Goal: Register for event/course

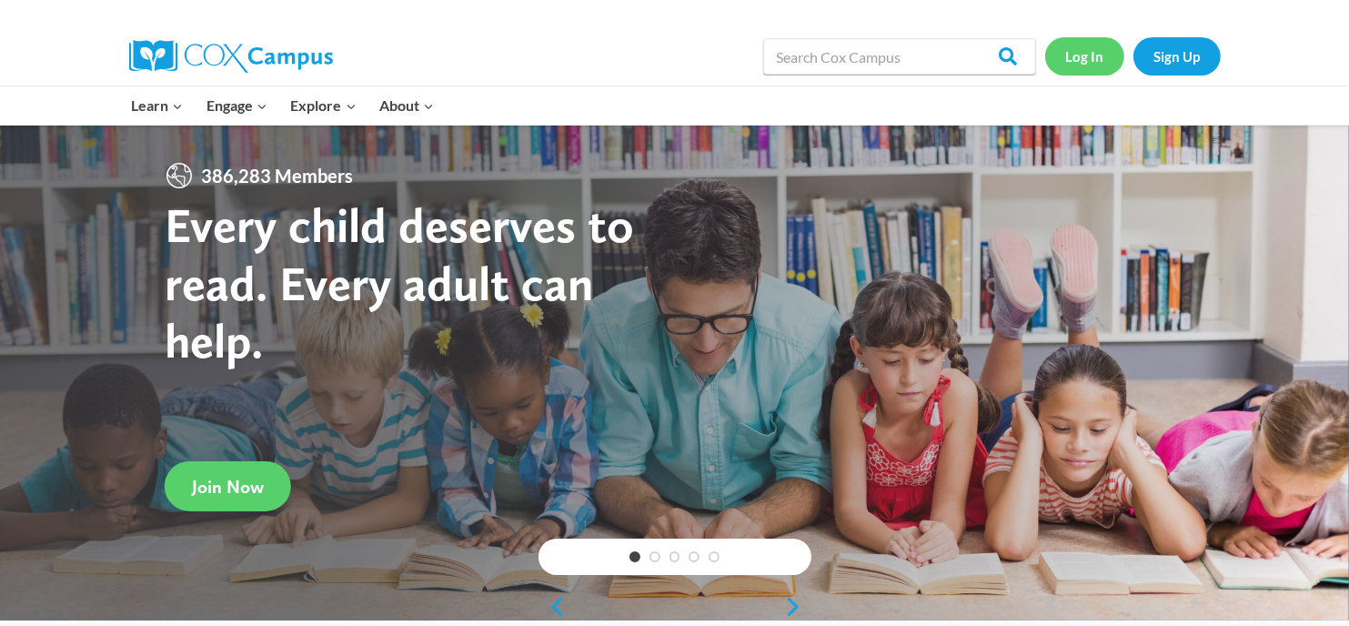
click at [1088, 60] on link "Log In" at bounding box center [1084, 55] width 79 height 37
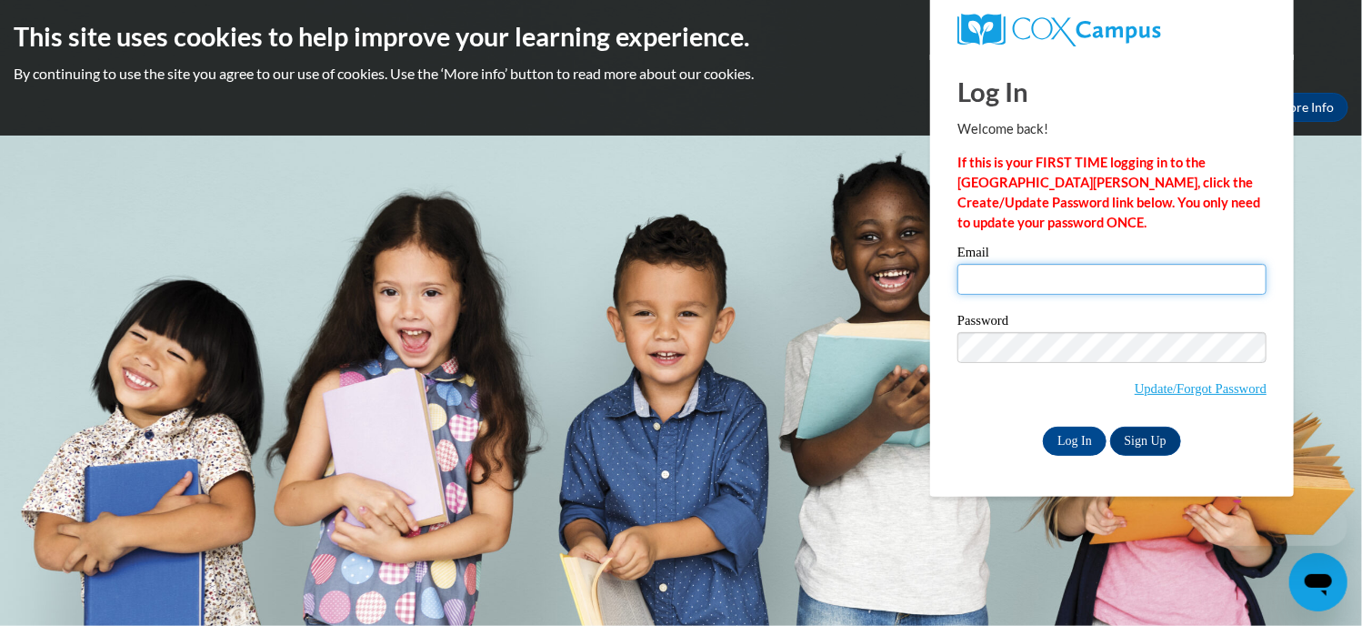
click at [1025, 282] on input "Email" at bounding box center [1112, 279] width 309 height 31
type input "[EMAIL_ADDRESS][DOMAIN_NAME]"
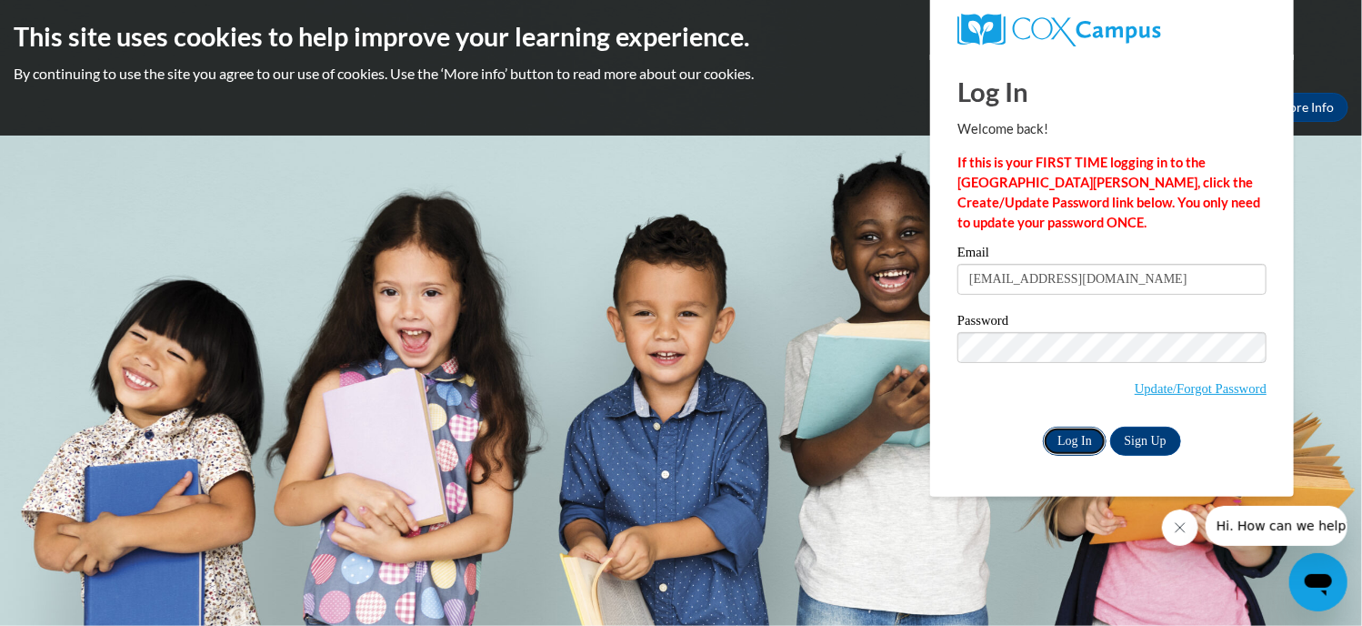
click at [1071, 437] on input "Log In" at bounding box center [1075, 441] width 64 height 29
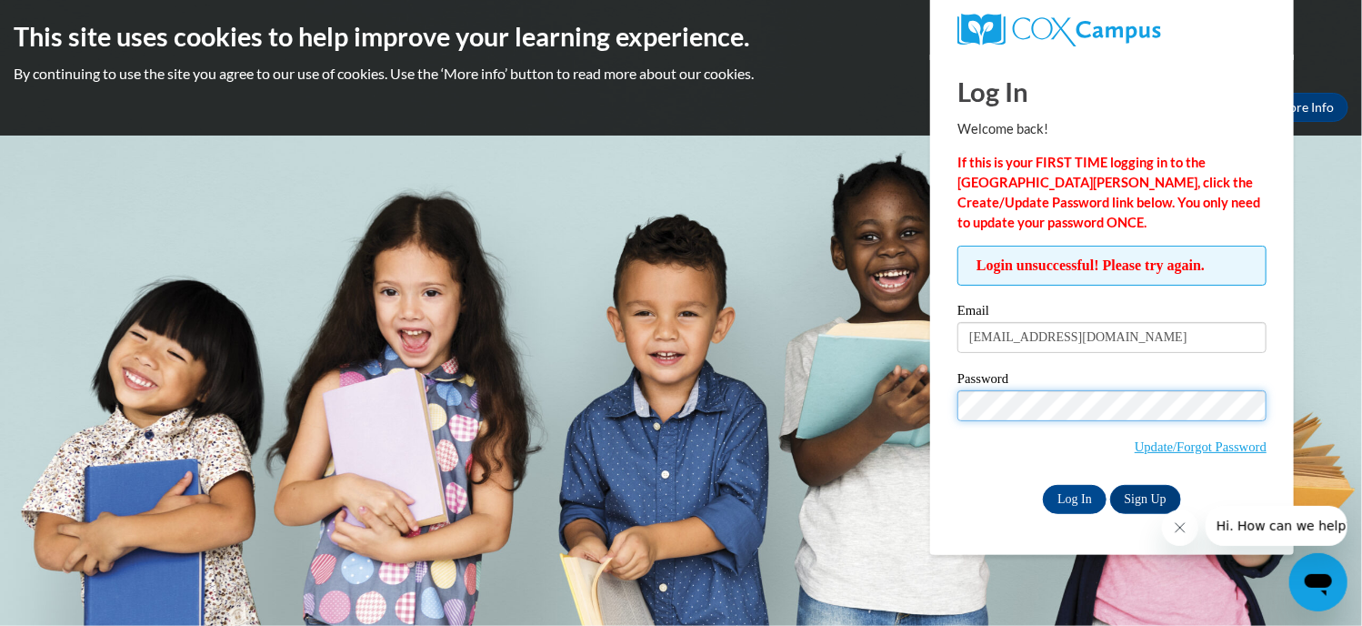
click at [1043, 485] on input "Log In" at bounding box center [1075, 499] width 64 height 29
click at [977, 462] on span "Update/Forgot Password" at bounding box center [1112, 427] width 309 height 75
click at [1080, 495] on input "Log In" at bounding box center [1075, 499] width 64 height 29
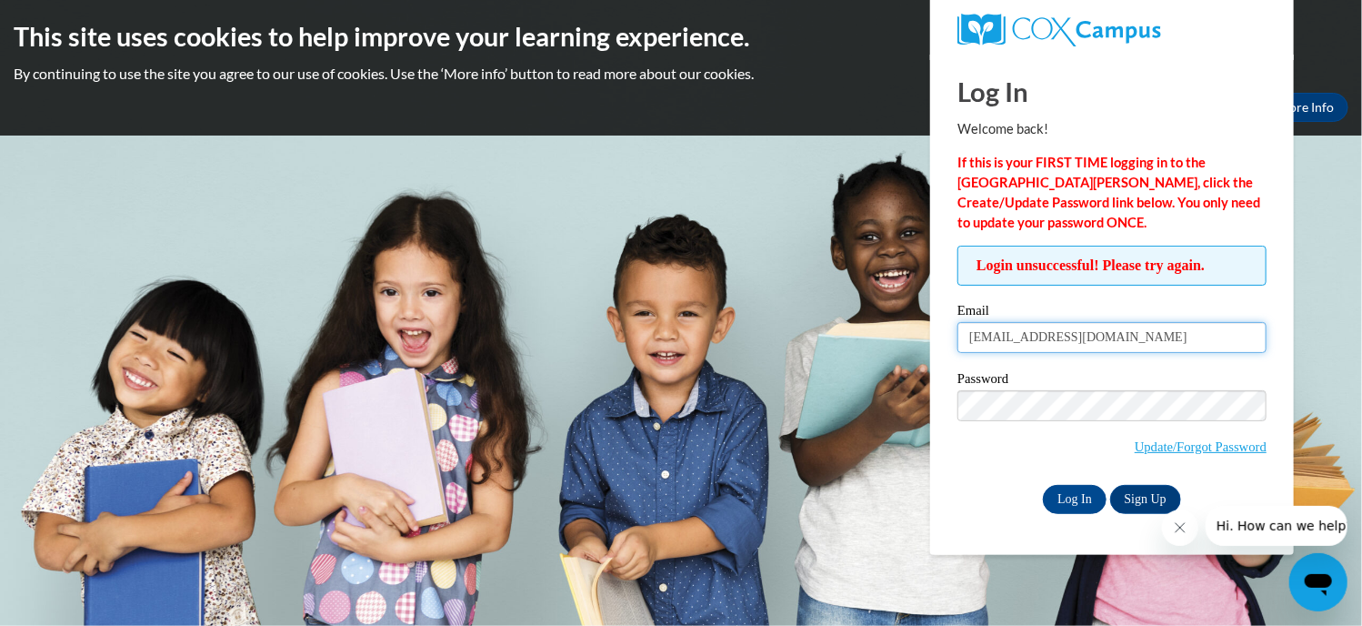
click at [1095, 338] on input "[EMAIL_ADDRESS][DOMAIN_NAME]" at bounding box center [1112, 337] width 309 height 31
click at [1073, 497] on input "Log In" at bounding box center [1075, 499] width 64 height 29
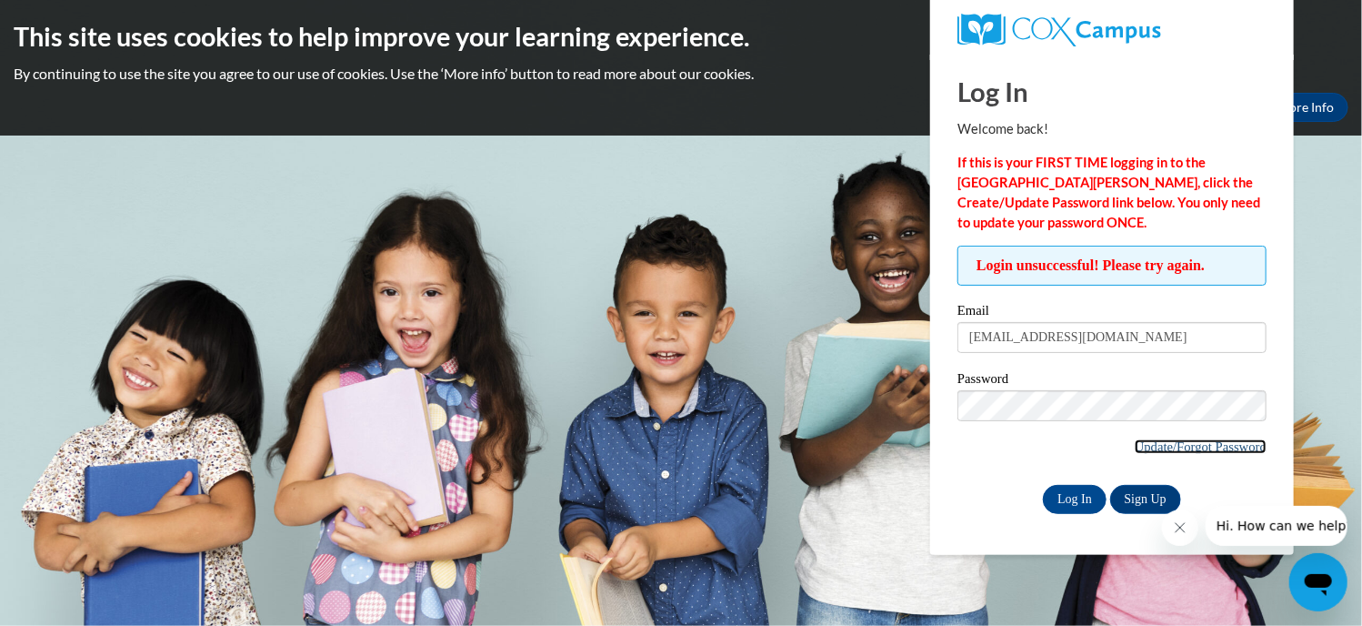
click at [1211, 439] on link "Update/Forgot Password" at bounding box center [1201, 446] width 132 height 15
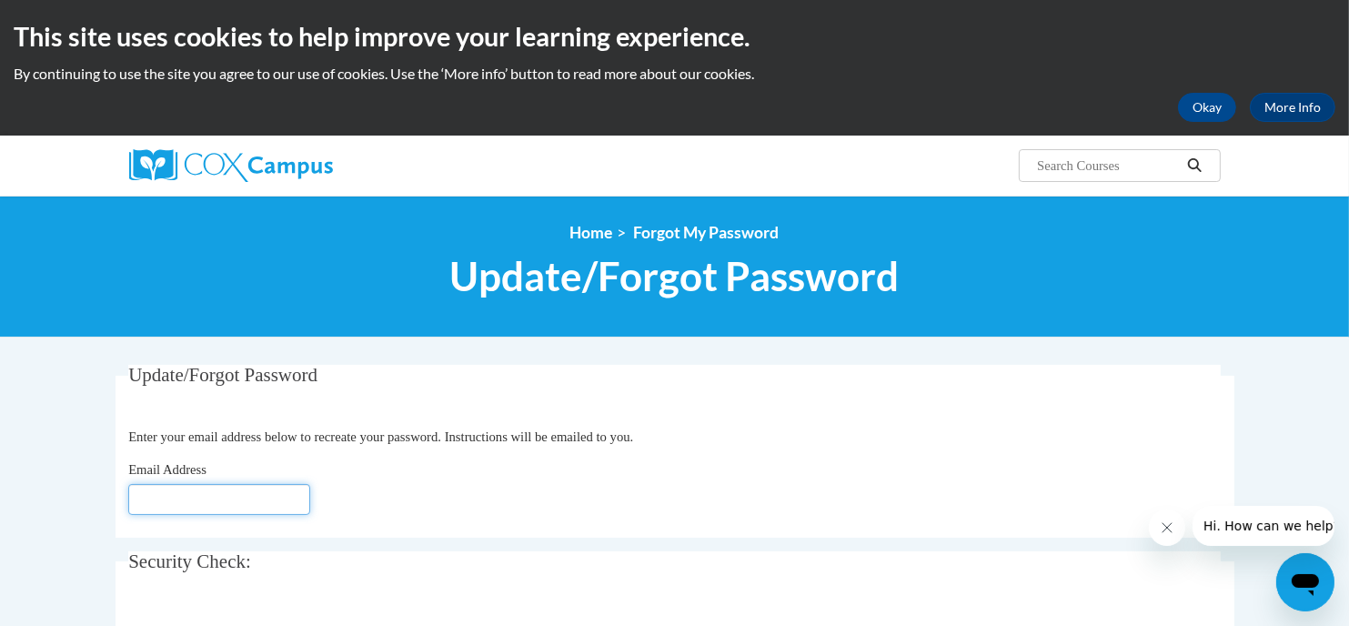
click at [255, 496] on input "Email Address" at bounding box center [219, 499] width 182 height 31
type input "[EMAIL_ADDRESS][DOMAIN_NAME]"
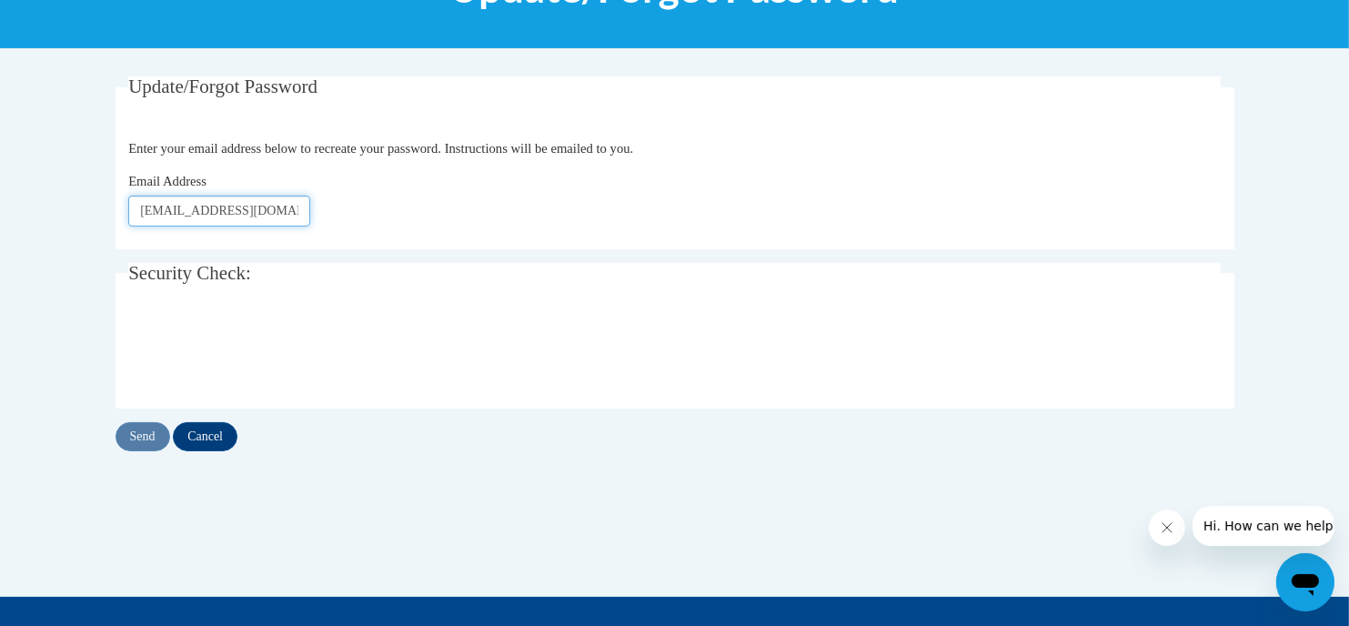
scroll to position [300, 0]
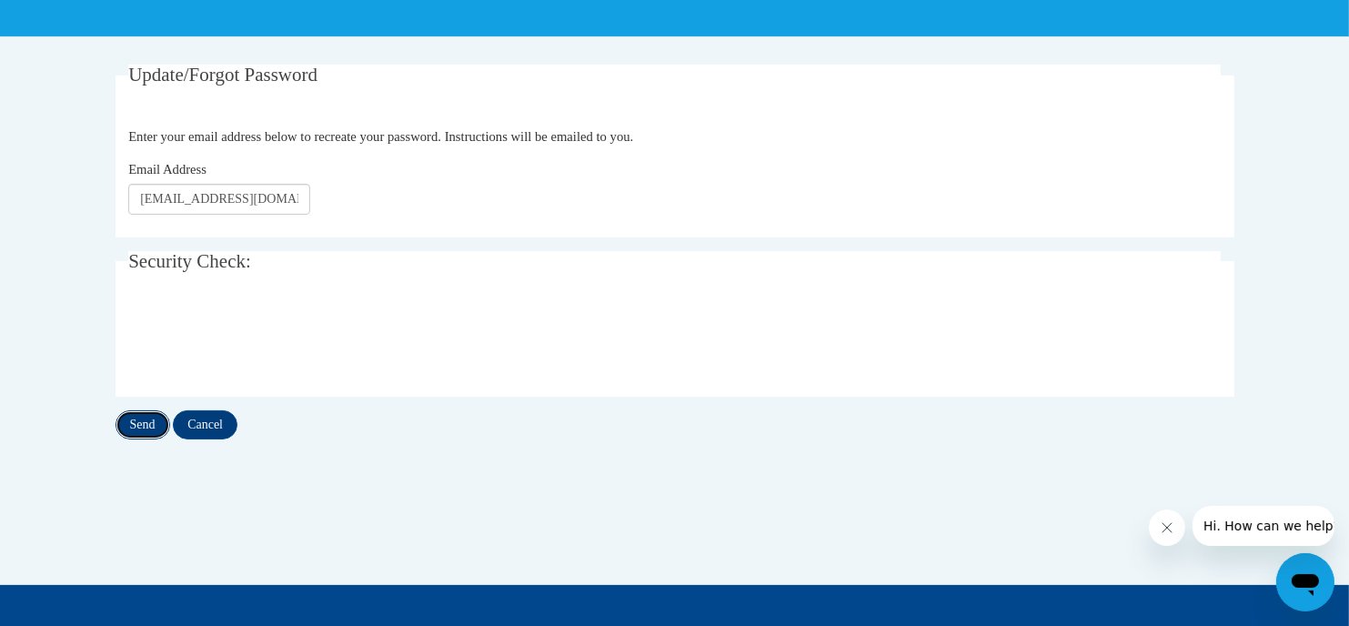
click at [136, 425] on input "Send" at bounding box center [143, 424] width 55 height 29
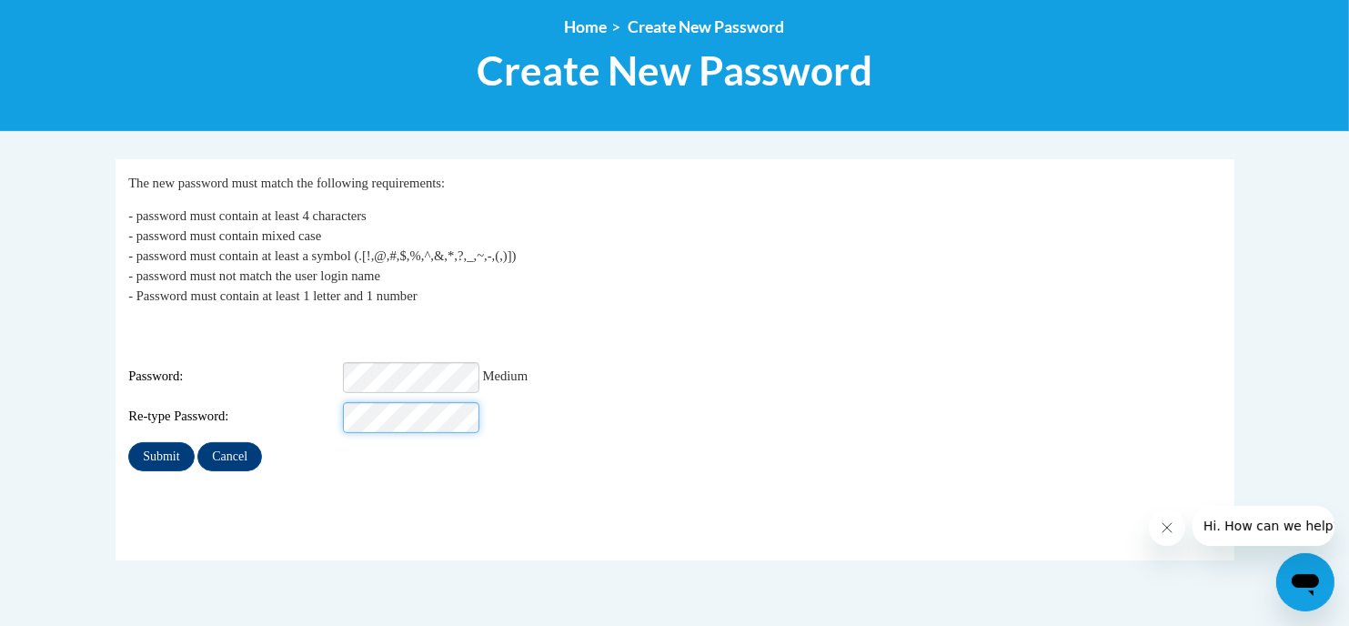
scroll to position [291, 0]
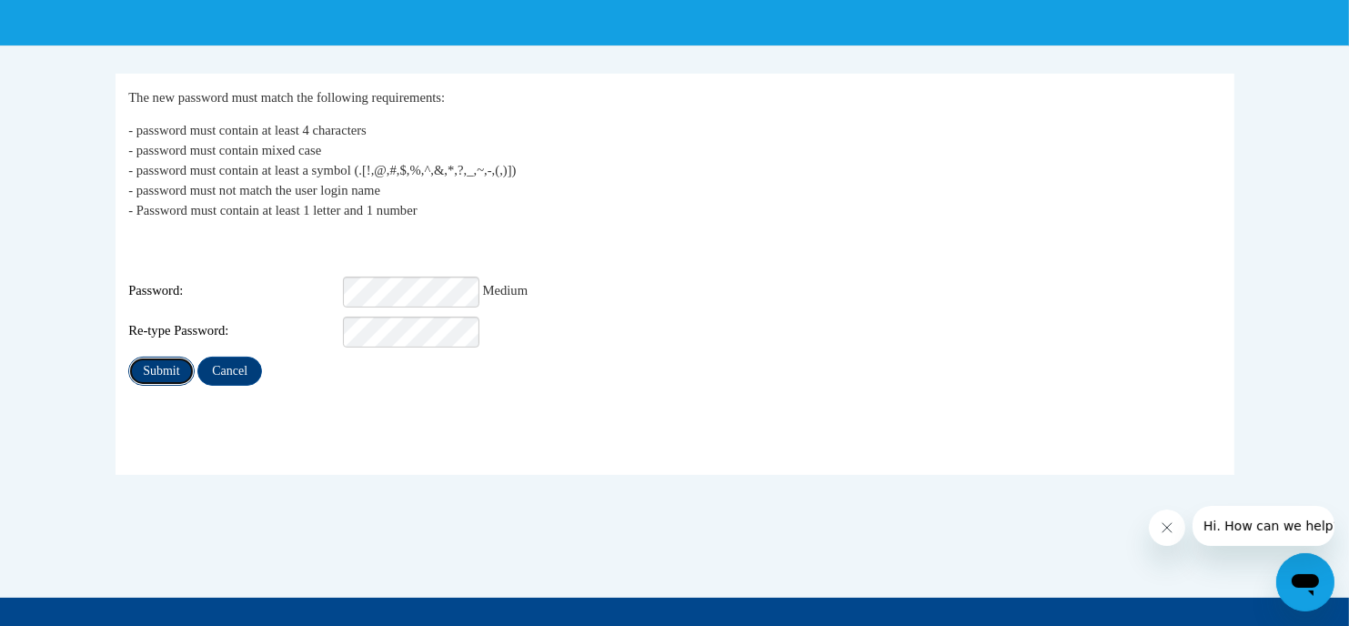
click at [169, 357] on input "Submit" at bounding box center [160, 371] width 65 height 29
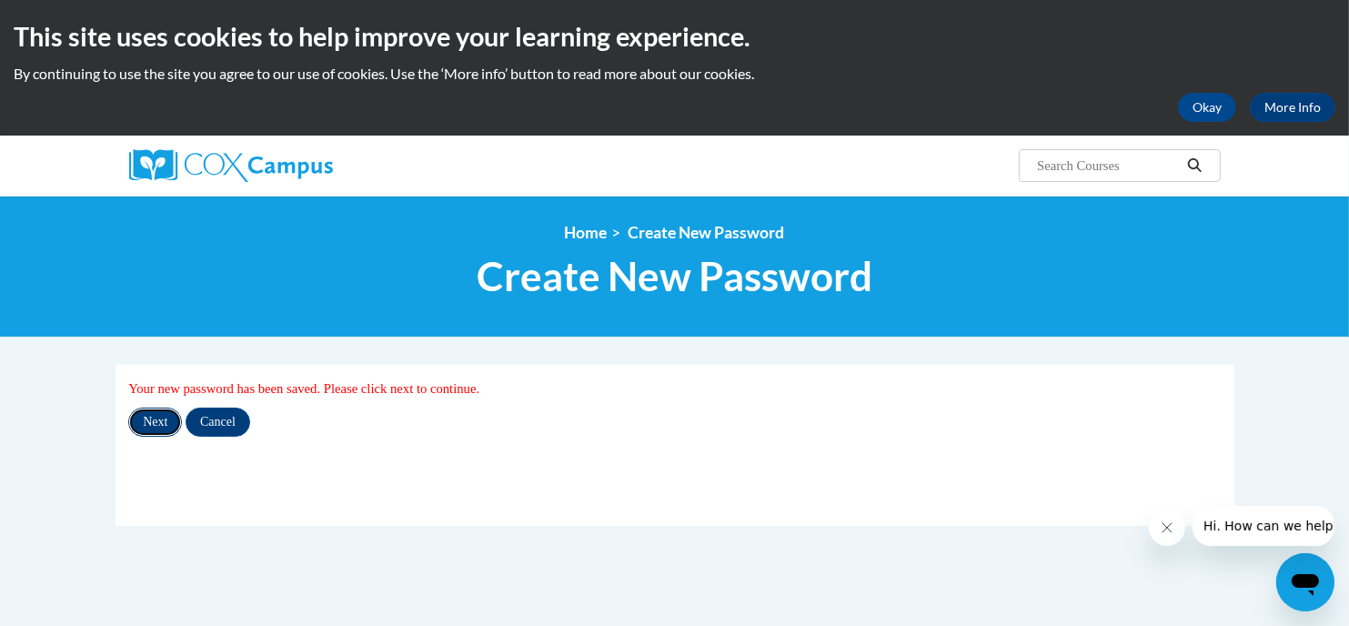
click at [164, 421] on input "Next" at bounding box center [155, 421] width 54 height 29
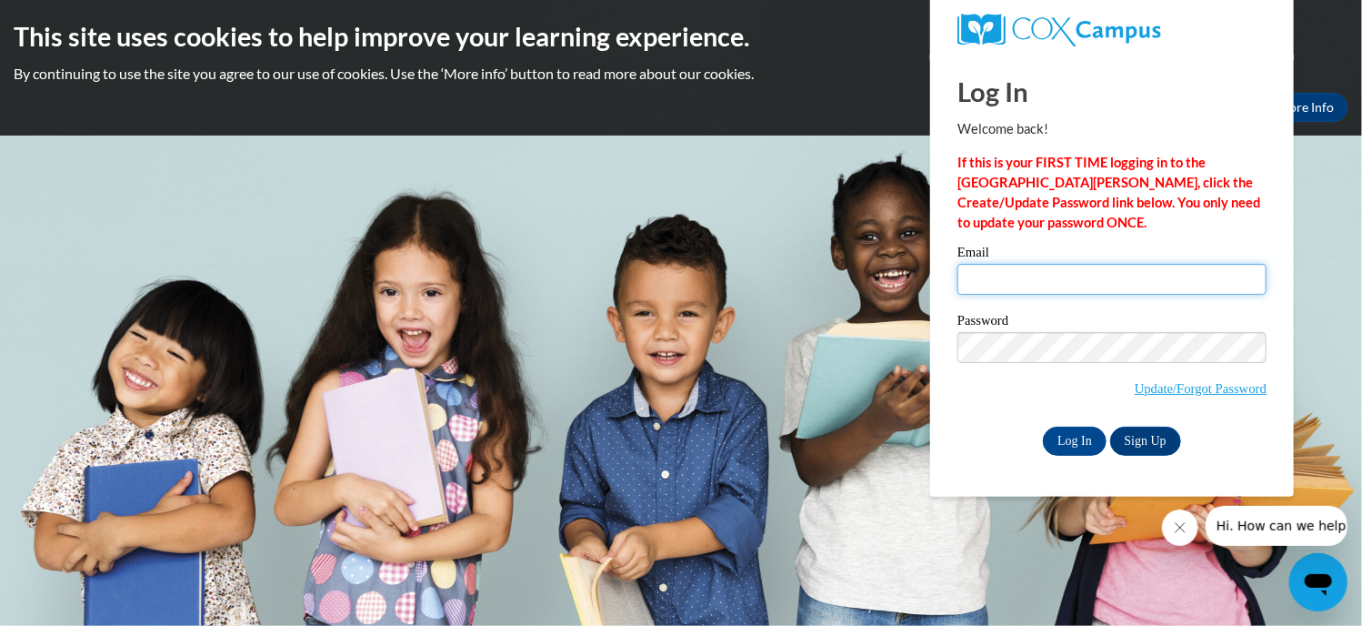
type input "wmatrise@kusd.edu"
click at [1079, 447] on input "Log In" at bounding box center [1075, 441] width 64 height 29
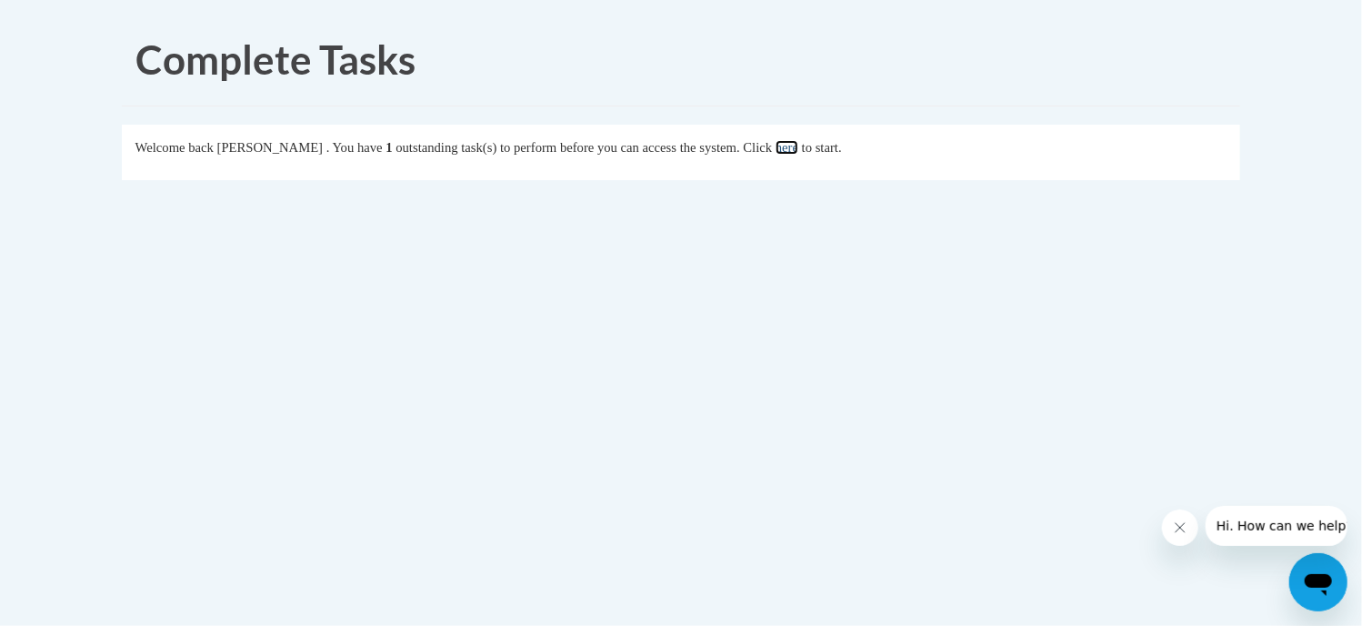
click at [799, 148] on link "here" at bounding box center [787, 147] width 23 height 15
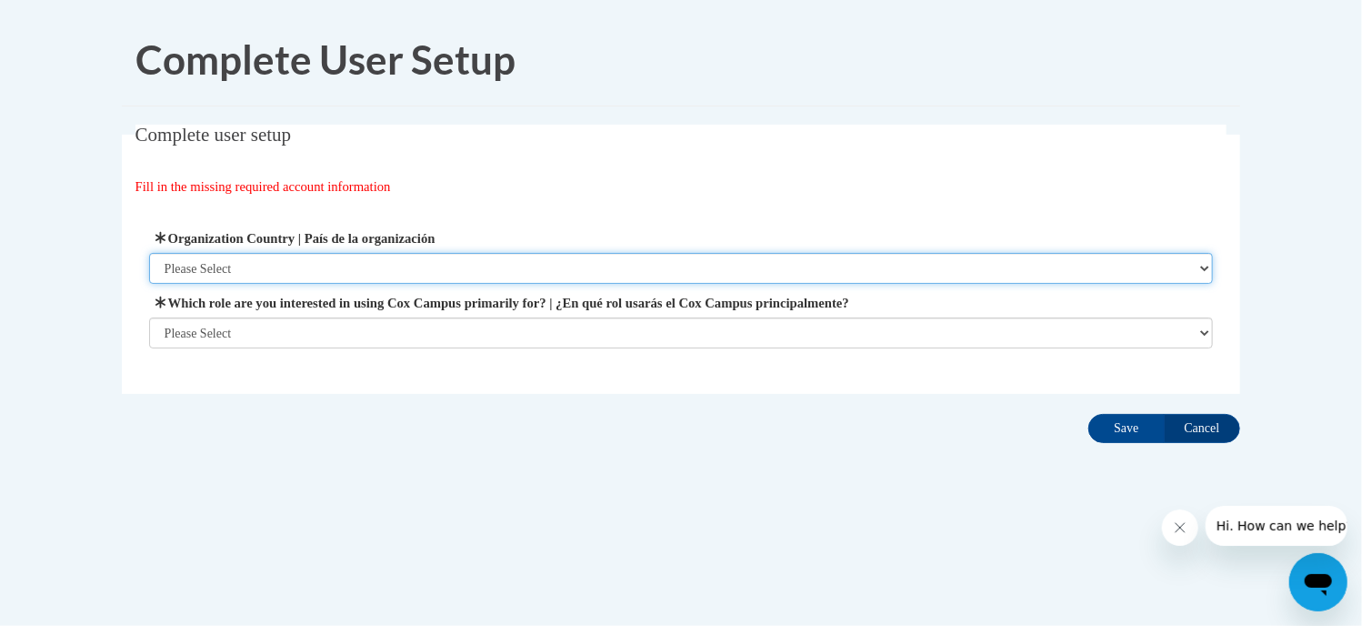
click at [359, 263] on select "Please Select [GEOGRAPHIC_DATA] | [GEOGRAPHIC_DATA] Outside of [GEOGRAPHIC_DATA…" at bounding box center [681, 268] width 1065 height 31
select select "ad49bcad-a171-4b2e-b99c-48b446064914"
click at [149, 253] on select "Please Select [GEOGRAPHIC_DATA] | [GEOGRAPHIC_DATA] Outside of [GEOGRAPHIC_DATA…" at bounding box center [681, 268] width 1065 height 31
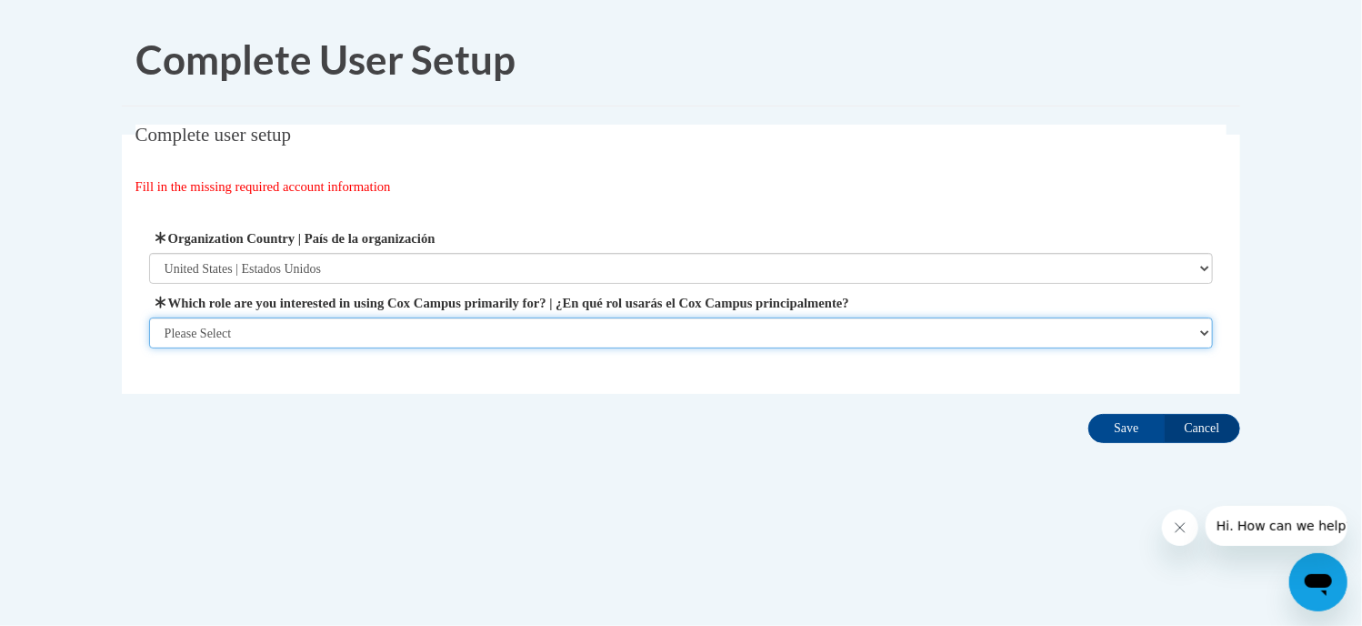
click at [333, 330] on select "Please Select College/University | Colegio/Universidad Community/Nonprofit Part…" at bounding box center [681, 332] width 1065 height 31
select select "fbf2d438-af2f-41f8-98f1-81c410e29de3"
click at [149, 348] on select "Please Select College/University | Colegio/Universidad Community/Nonprofit Part…" at bounding box center [681, 332] width 1065 height 31
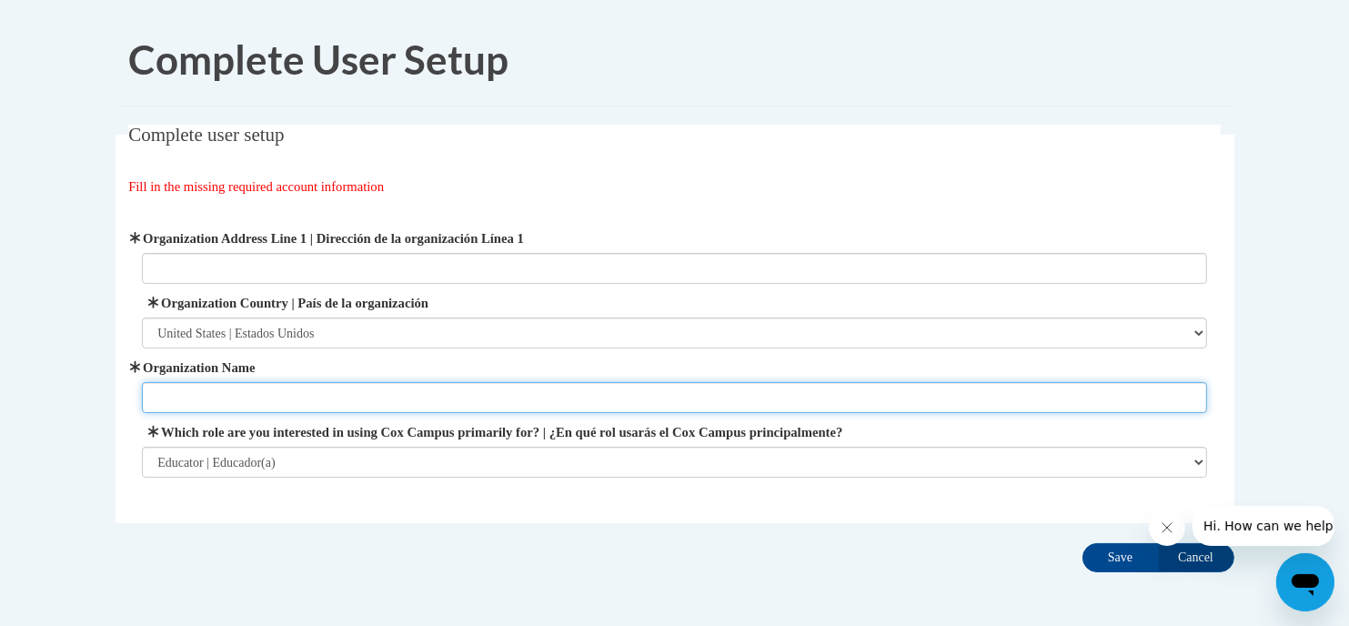
click at [306, 397] on input "Organization Name" at bounding box center [674, 397] width 1065 height 31
type input "KUSD"
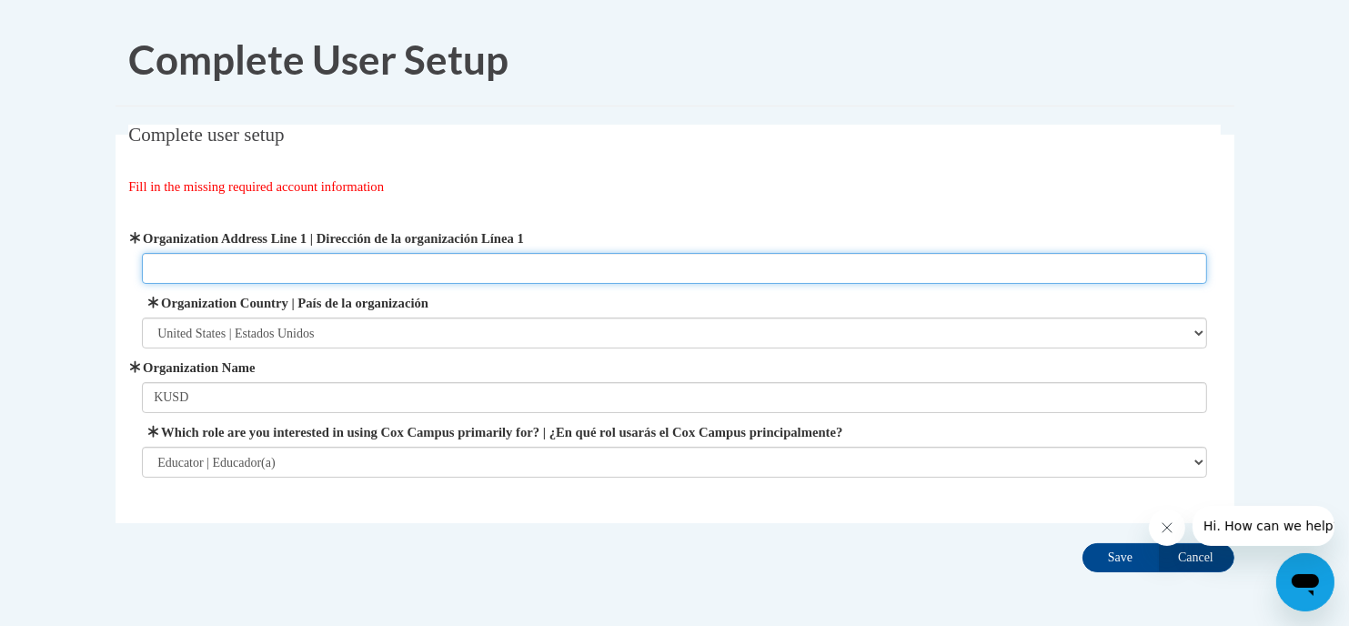
click at [338, 266] on input "Organization Address Line 1 | Dirección de la organización Línea 1" at bounding box center [674, 268] width 1065 height 31
click at [338, 264] on input "Organization Address Line 1 | Dirección de la organización Línea 1" at bounding box center [674, 268] width 1065 height 31
paste input "3600 52nd St, Kenosha, WI 53144"
type input "3600 52nd St, Kenosha, WI 53144"
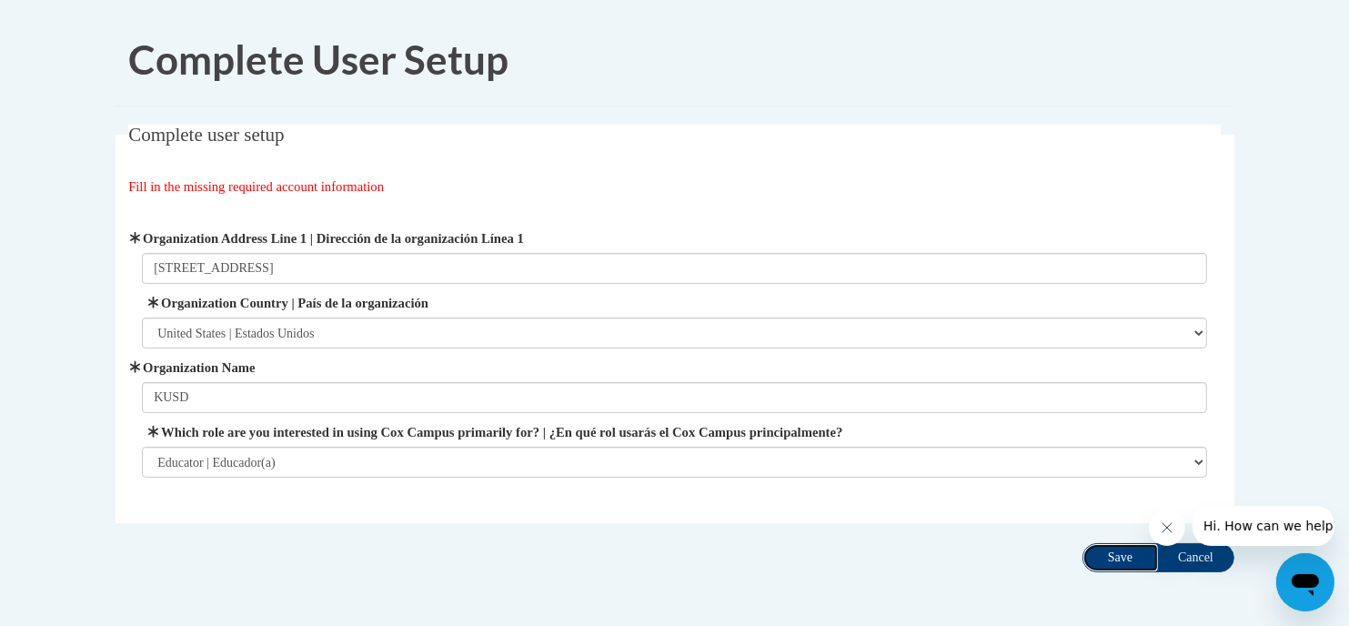
click at [1125, 556] on input "Save" at bounding box center [1120, 557] width 76 height 29
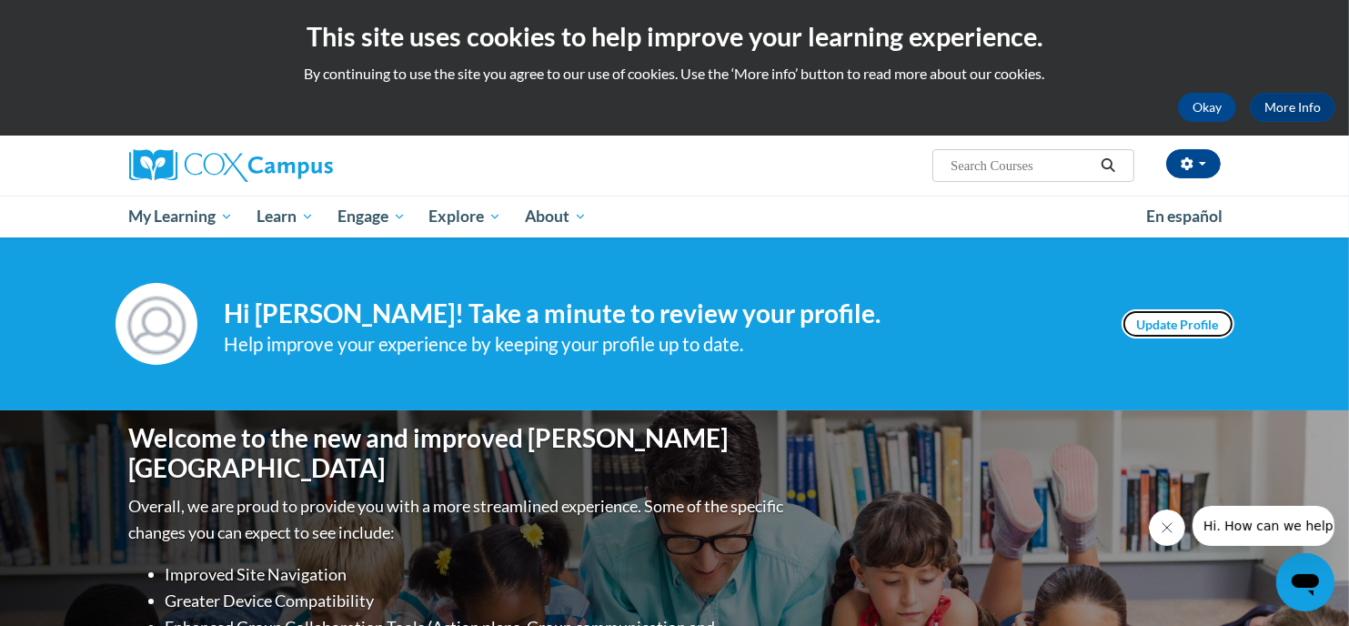
click at [1180, 319] on link "Update Profile" at bounding box center [1177, 323] width 113 height 29
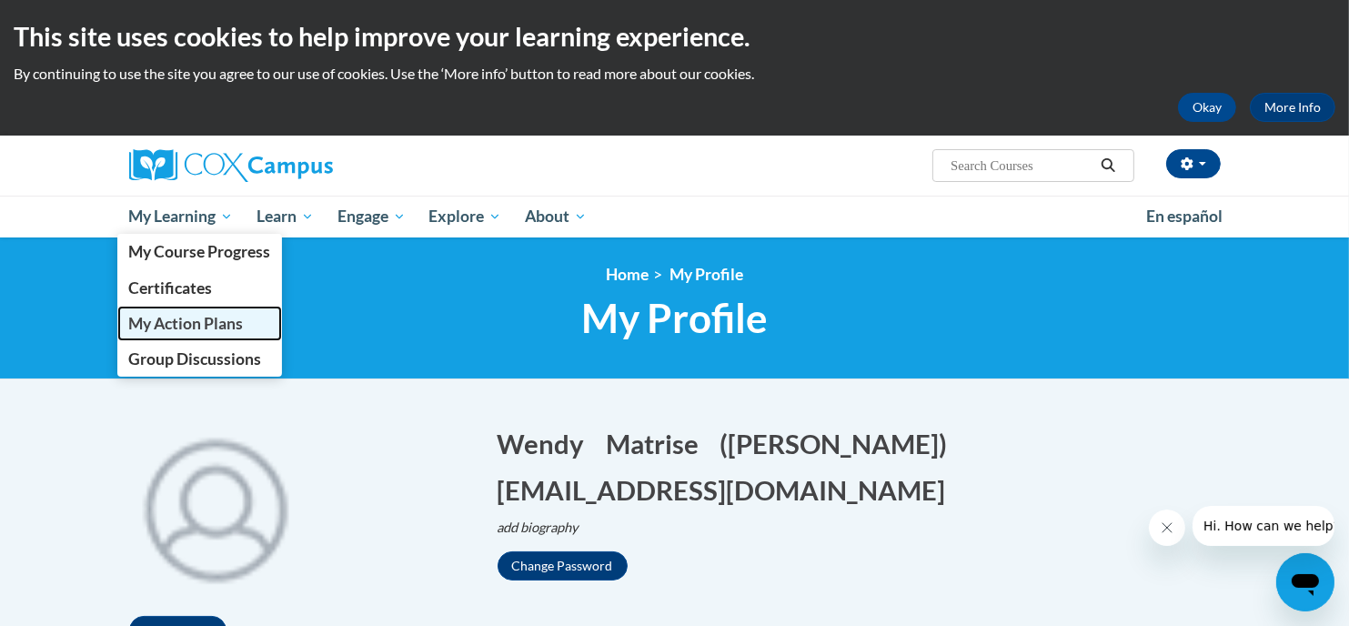
click at [186, 323] on span "My Action Plans" at bounding box center [185, 323] width 115 height 19
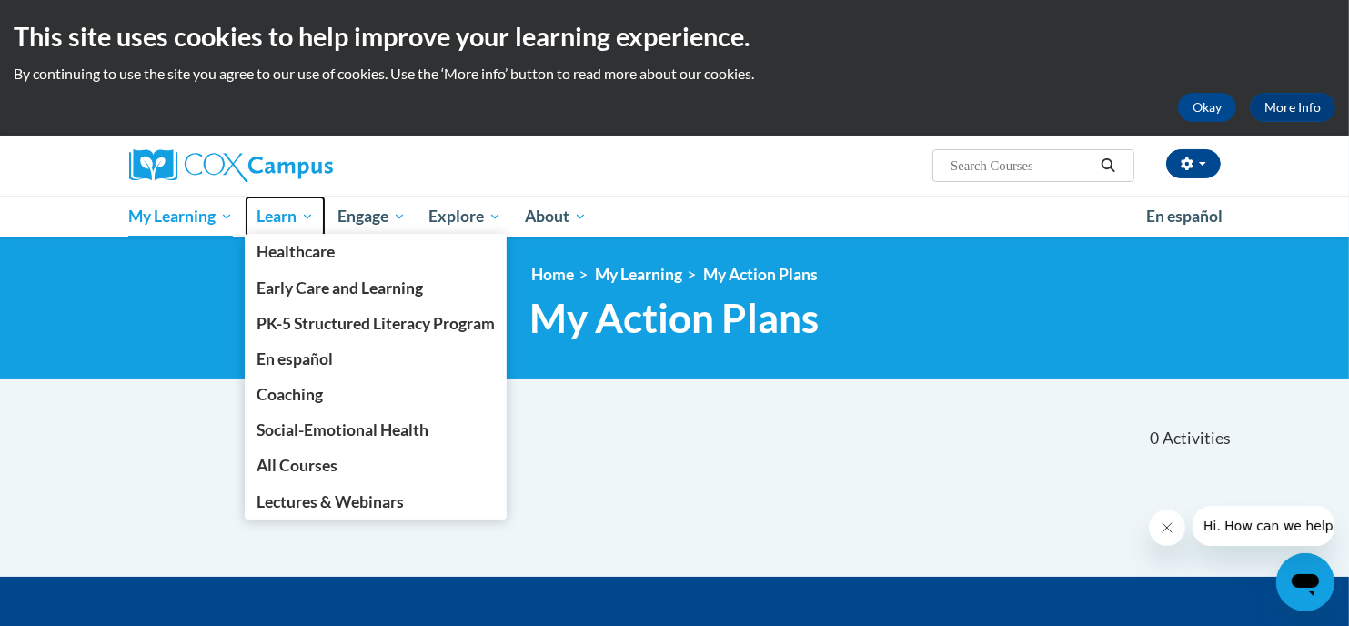
click at [291, 214] on span "Learn" at bounding box center [284, 217] width 57 height 22
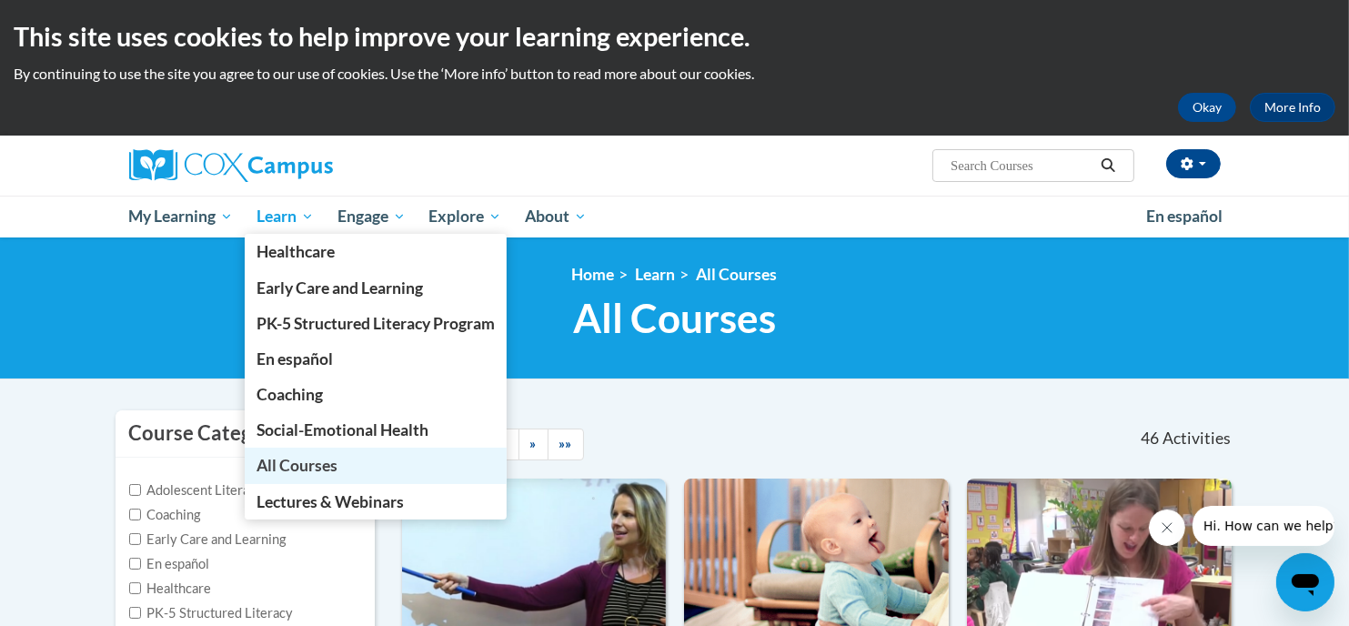
click at [268, 457] on span "All Courses" at bounding box center [296, 465] width 81 height 19
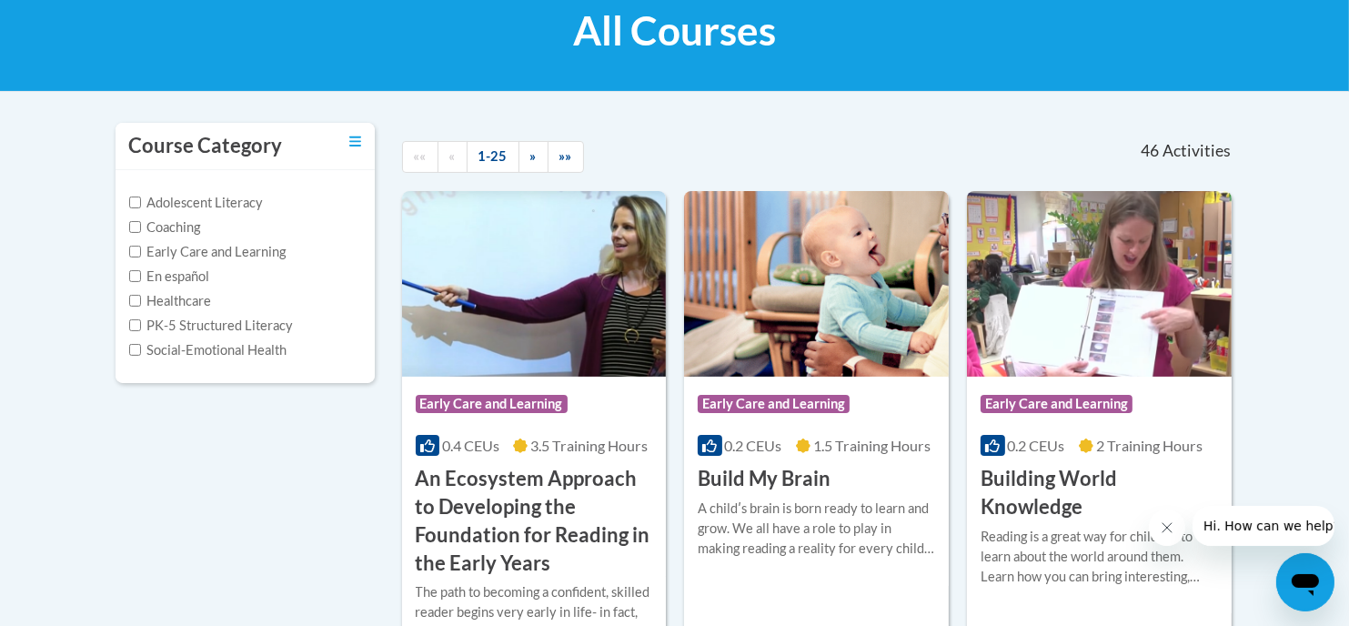
scroll to position [248, 0]
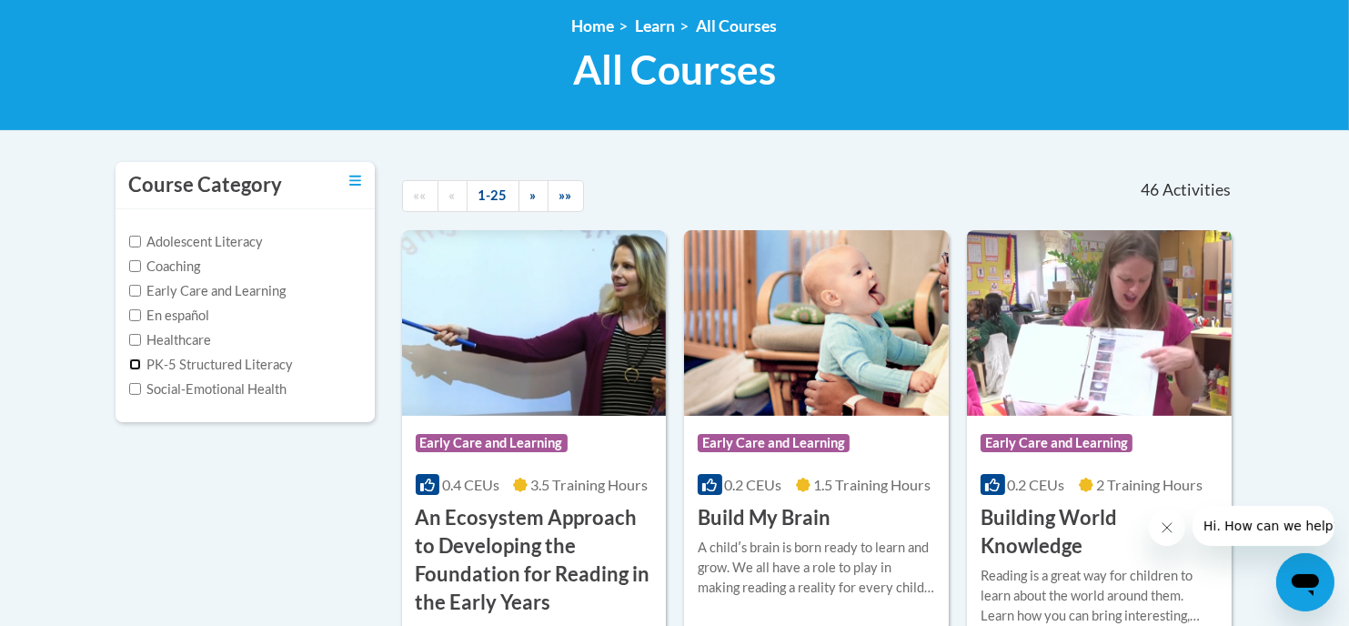
click at [135, 359] on input "PK-5 Structured Literacy" at bounding box center [135, 364] width 12 height 12
checkbox input "true"
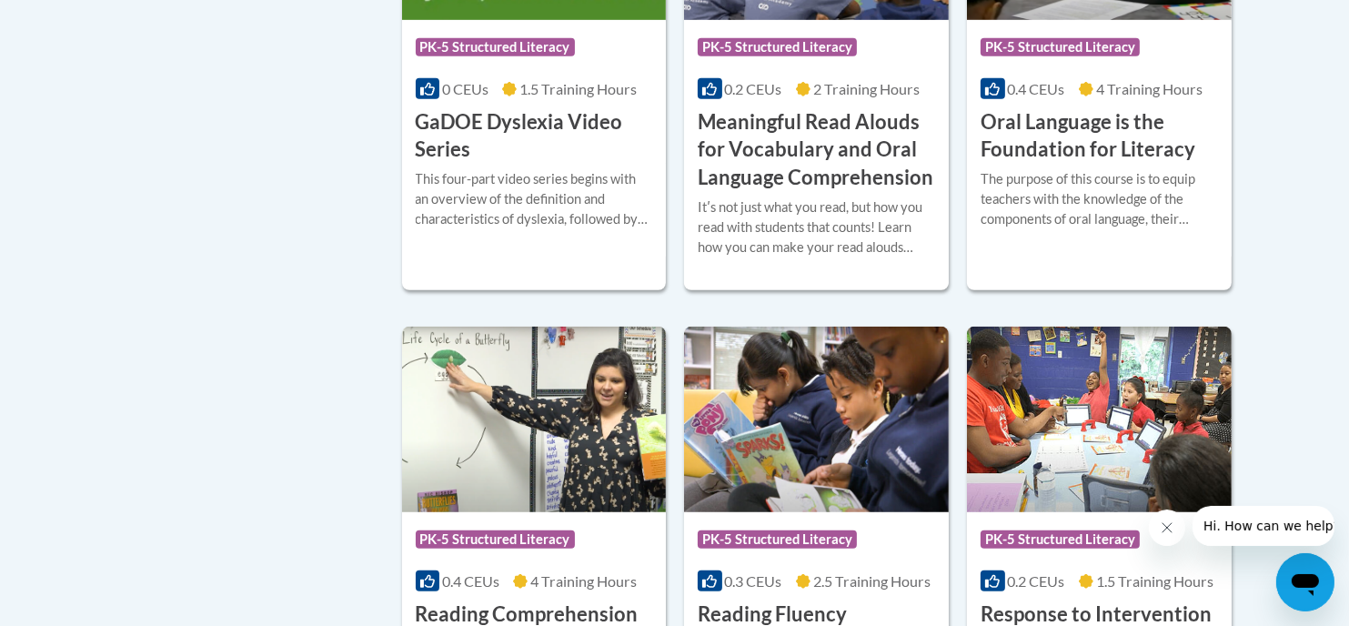
scroll to position [1254, 0]
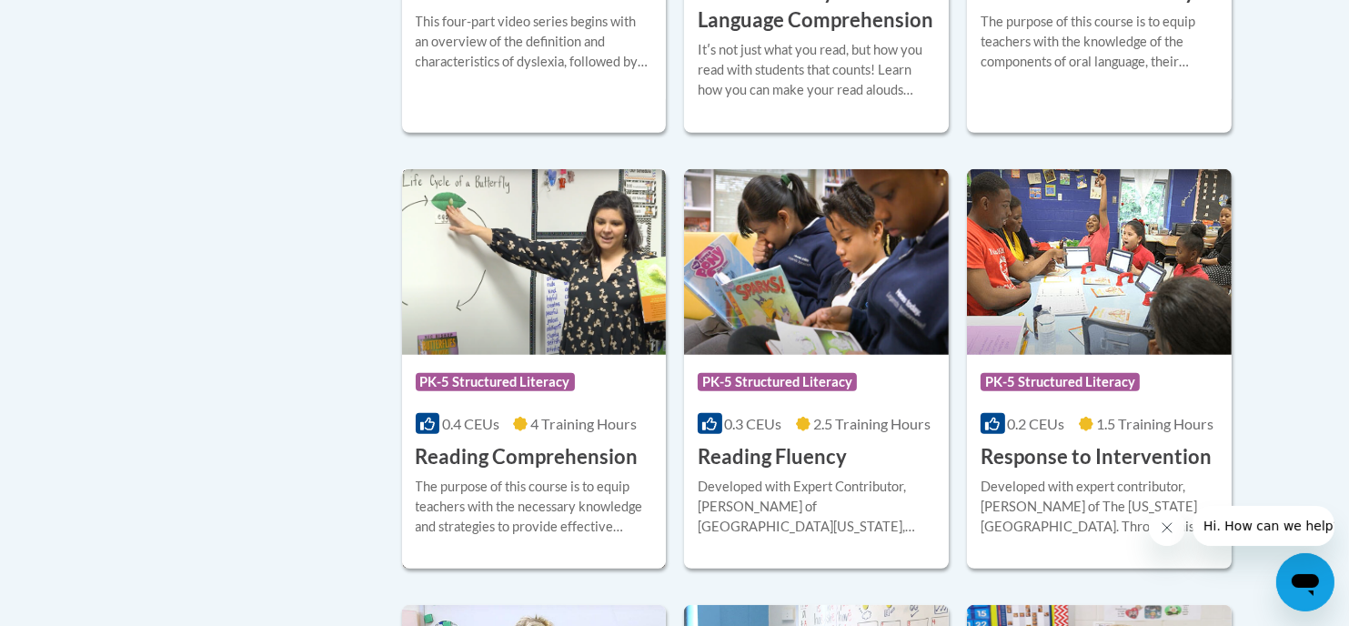
click at [587, 471] on div "More Info Enroll The purpose of this course is to equip teachers with the neces…" at bounding box center [534, 517] width 265 height 93
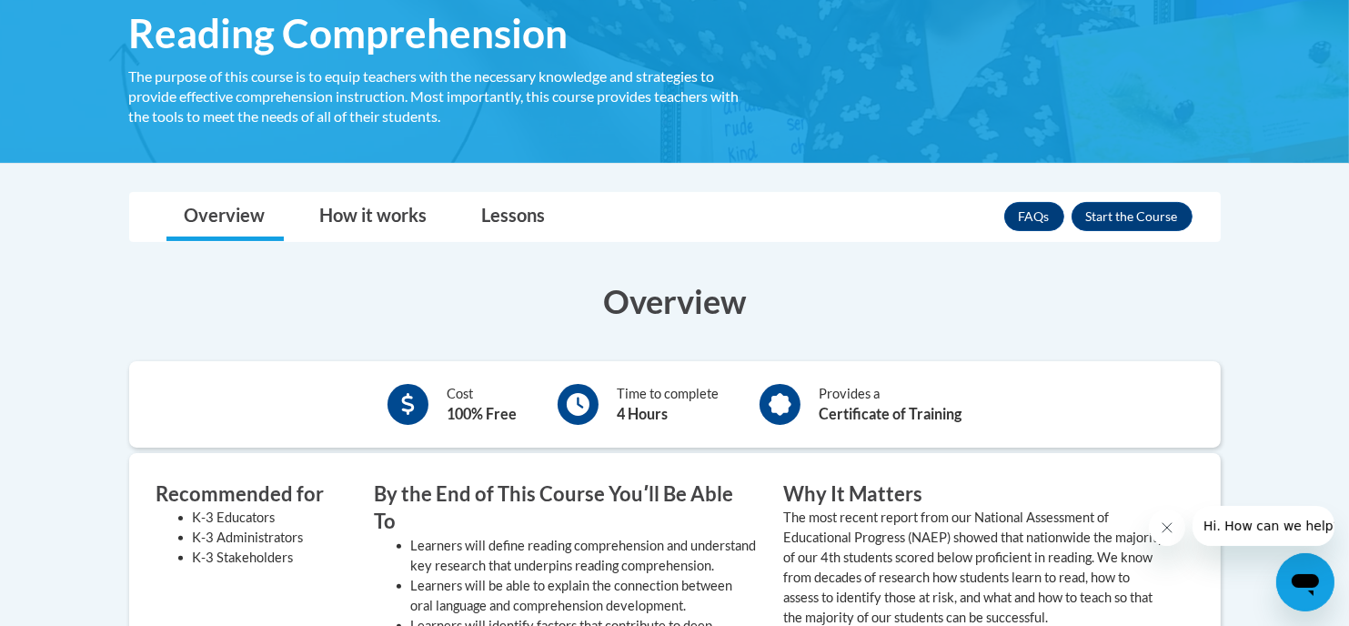
scroll to position [218, 0]
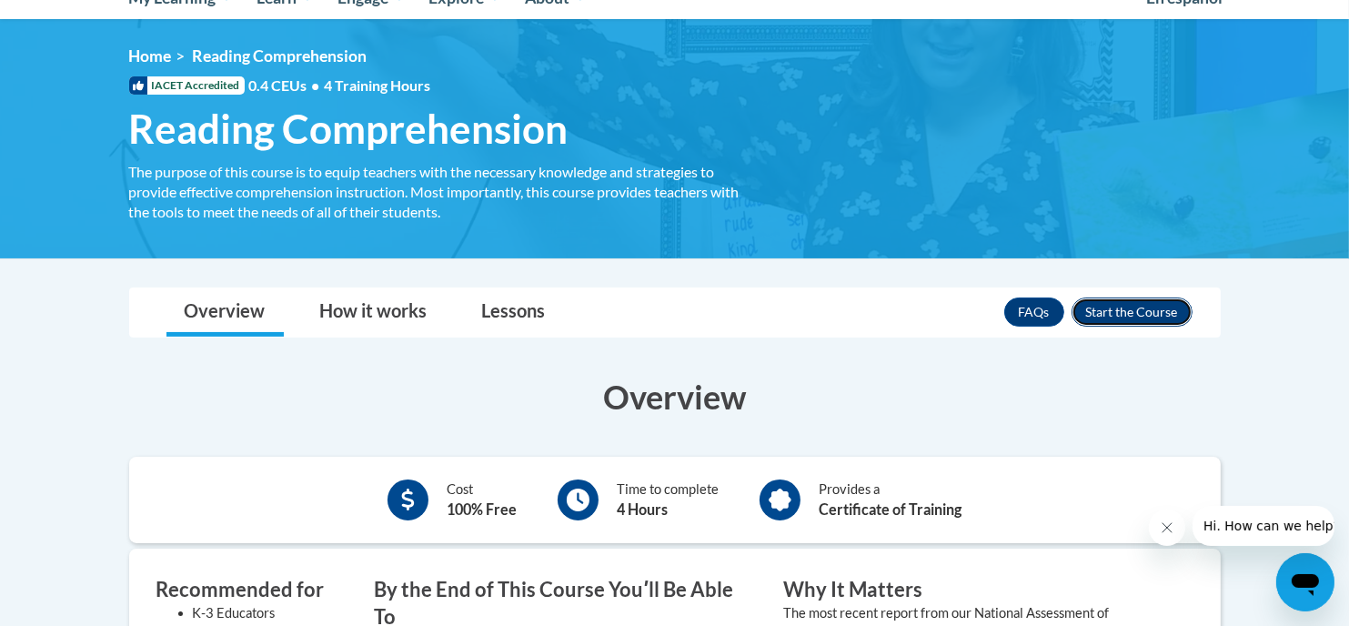
click at [1138, 309] on button "Enroll" at bounding box center [1131, 311] width 121 height 29
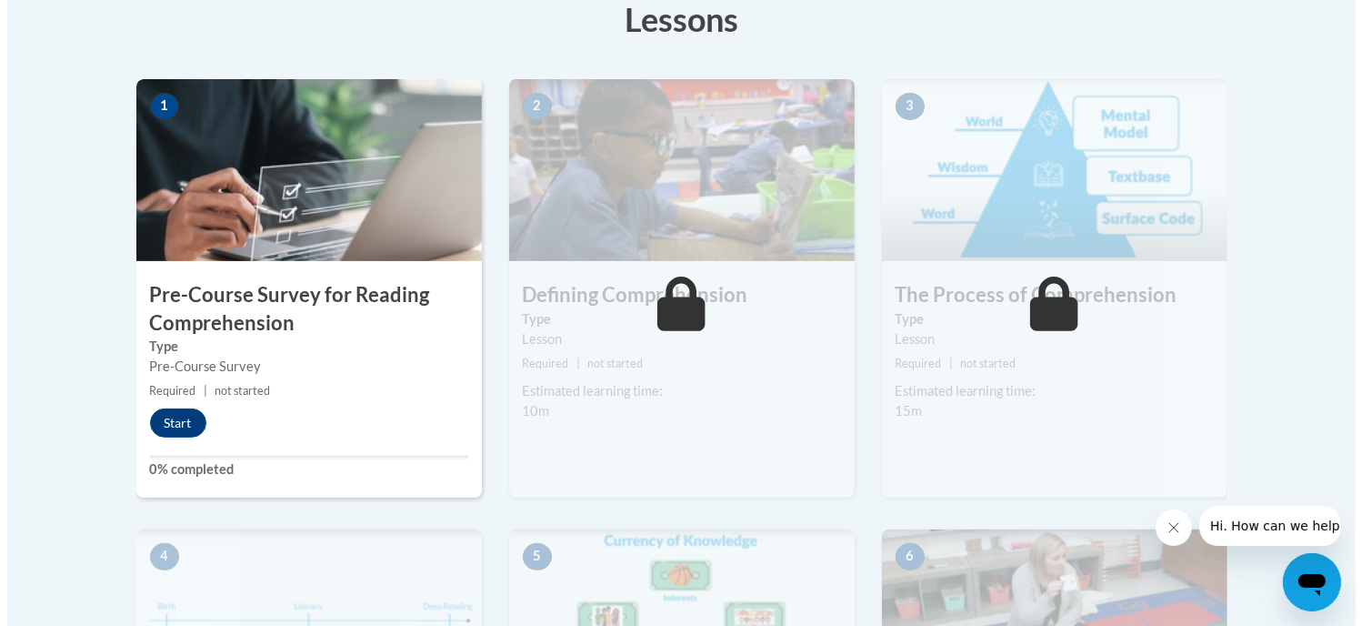
scroll to position [557, 0]
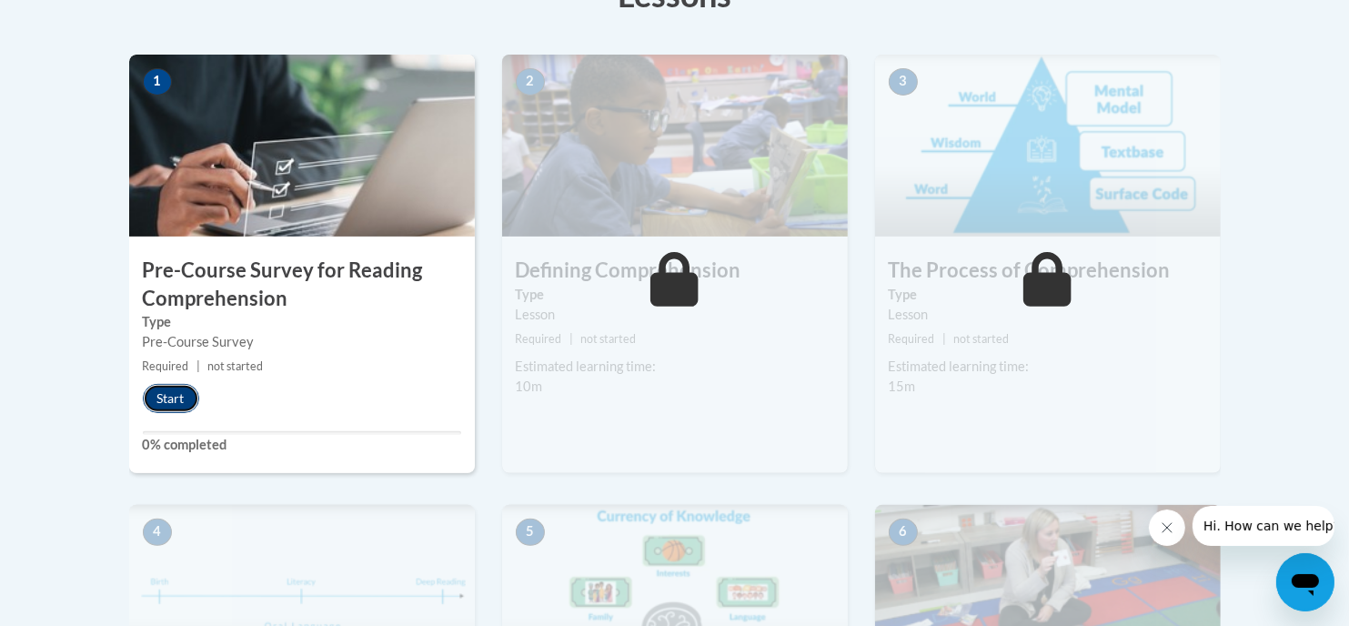
click at [176, 392] on button "Start" at bounding box center [171, 398] width 56 height 29
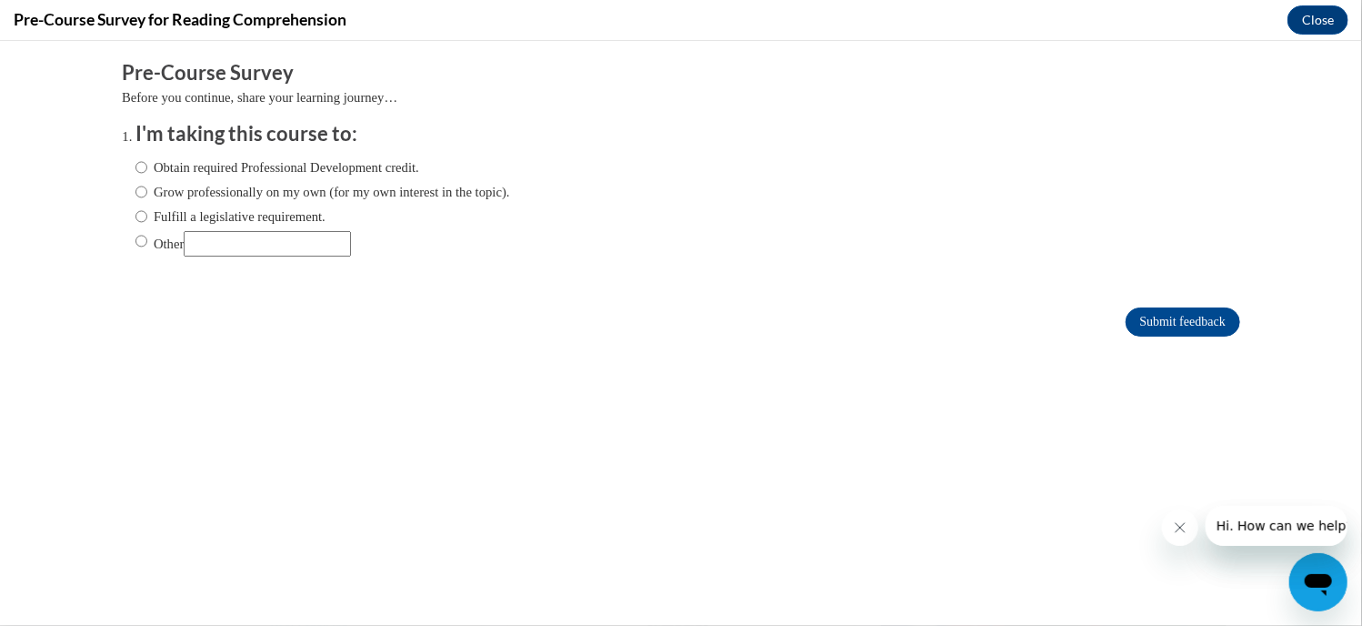
scroll to position [0, 0]
click at [136, 166] on input "Obtain required Professional Development credit." at bounding box center [142, 166] width 12 height 20
radio input "true"
click at [136, 190] on input "Grow professionally on my own (for my own interest in the topic)." at bounding box center [142, 191] width 12 height 20
radio input "true"
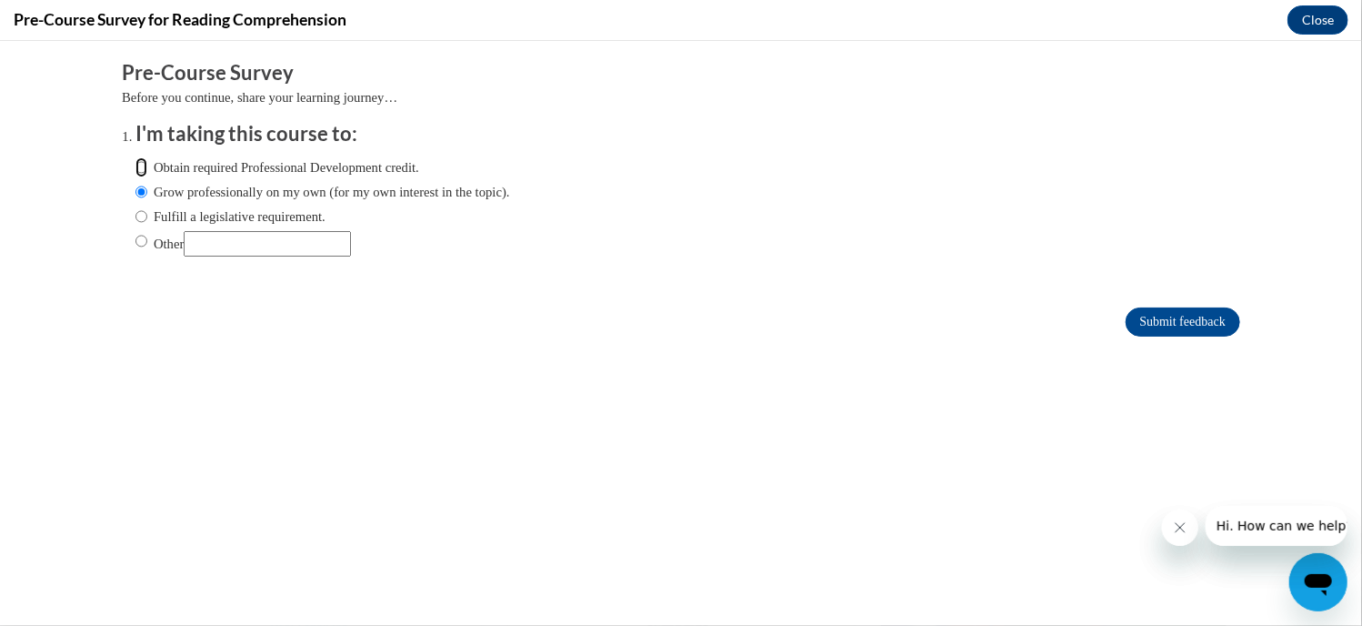
click at [136, 166] on input "Obtain required Professional Development credit." at bounding box center [142, 166] width 12 height 20
radio input "true"
click at [1201, 323] on input "Submit feedback" at bounding box center [1183, 320] width 115 height 29
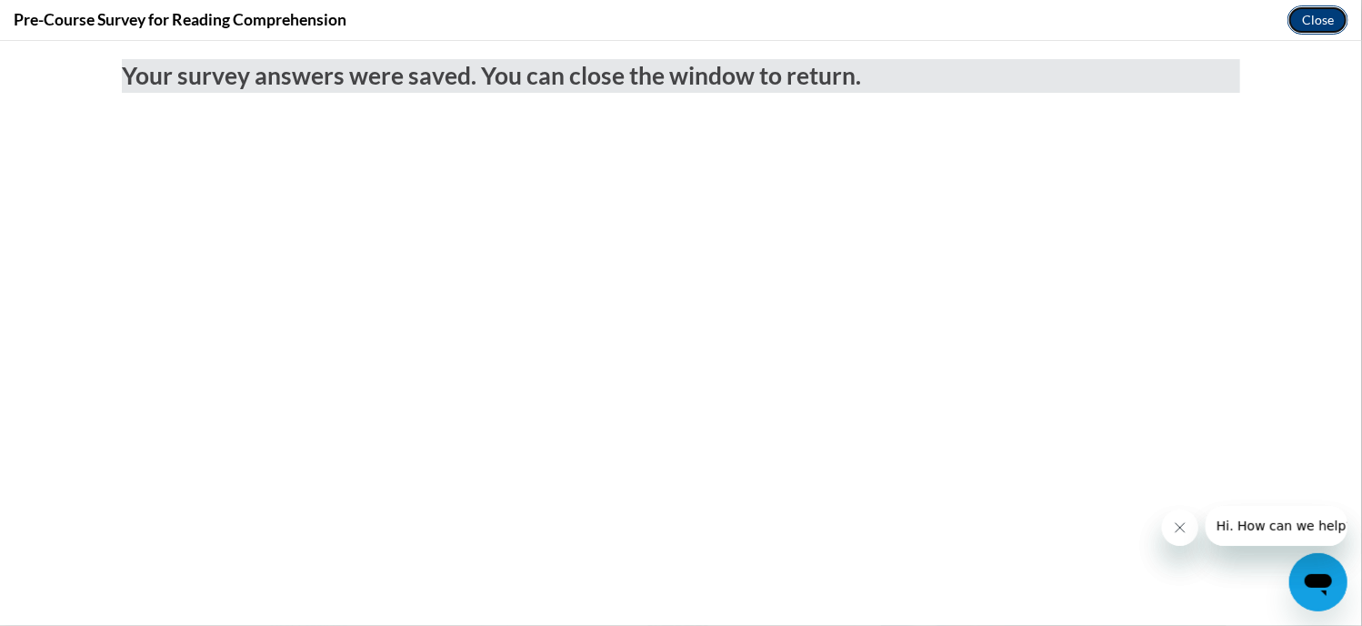
click at [1308, 18] on button "Close" at bounding box center [1318, 19] width 61 height 29
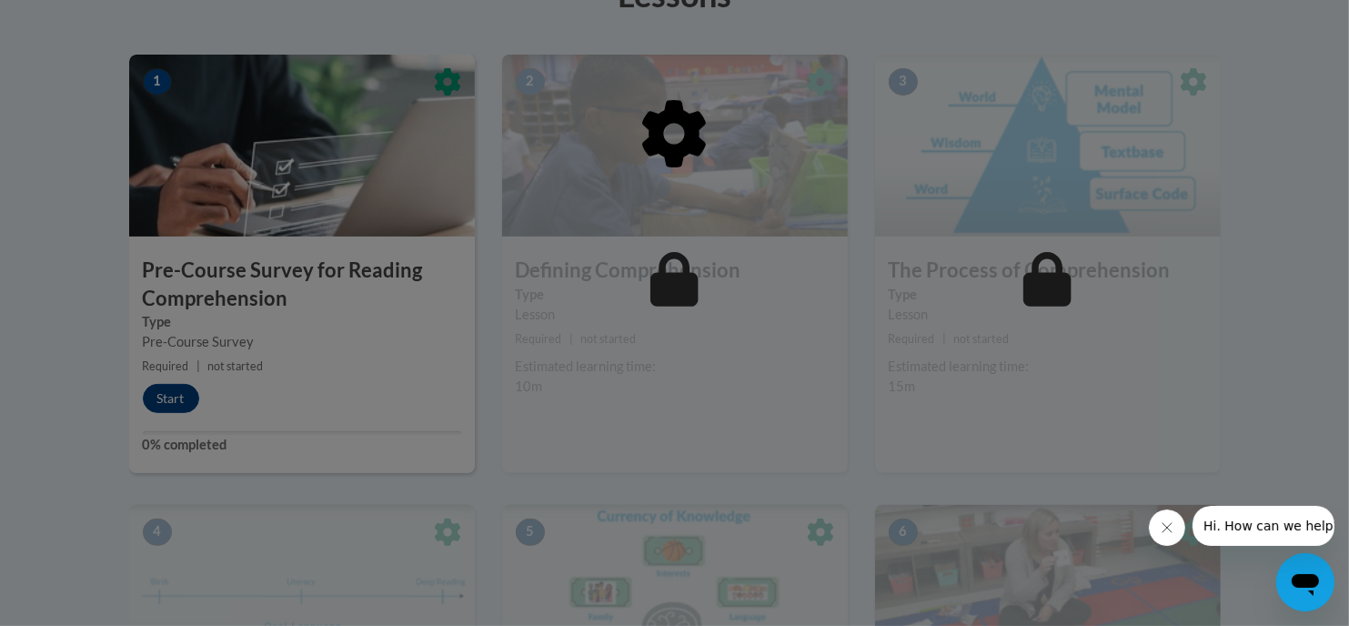
click at [1166, 526] on icon "Close message from company" at bounding box center [1165, 526] width 9 height 9
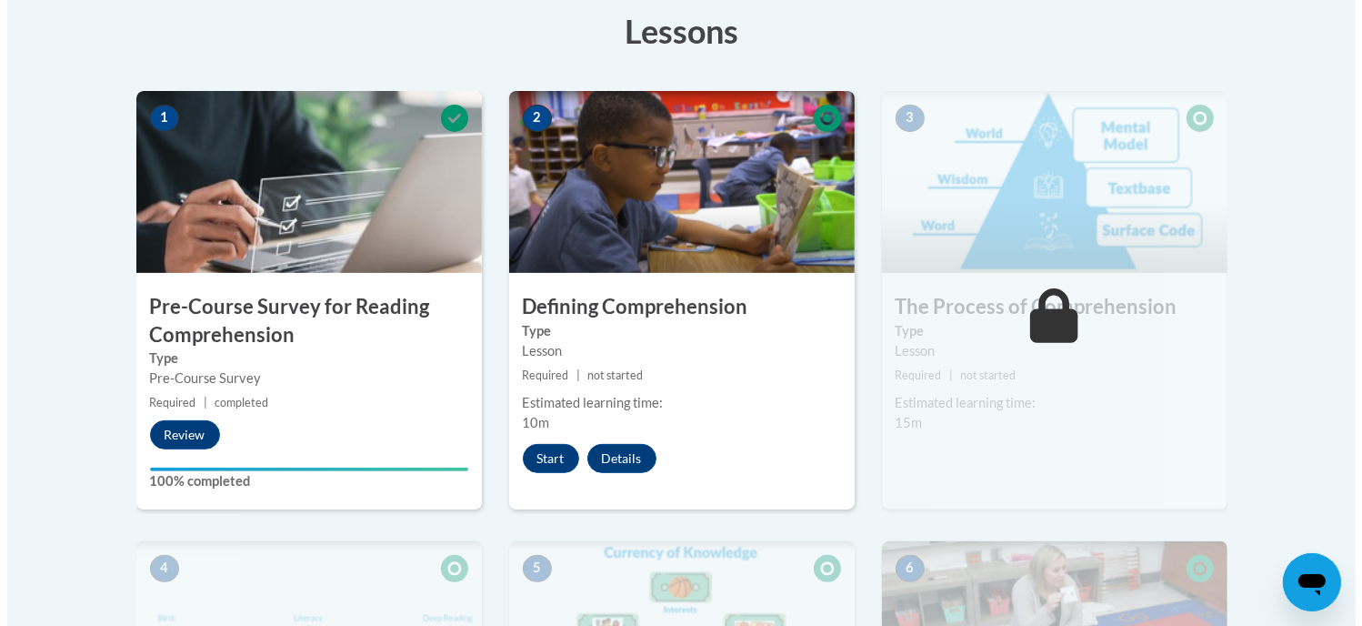
scroll to position [436, 0]
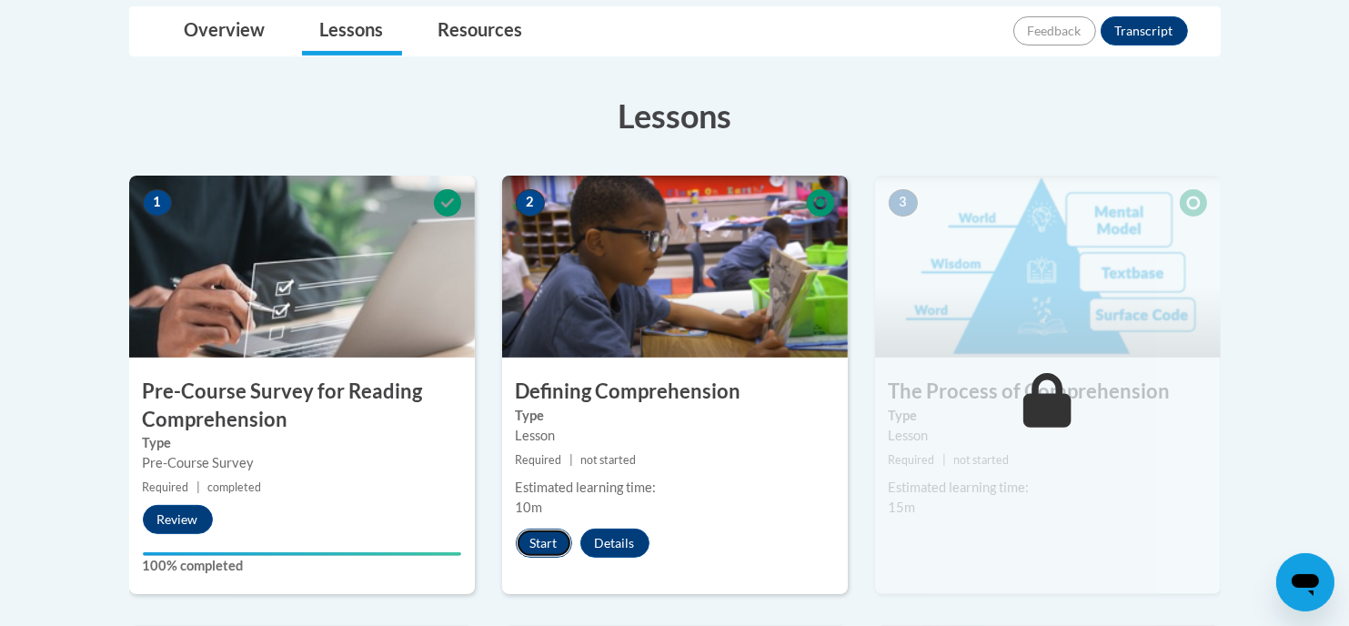
click at [541, 548] on button "Start" at bounding box center [544, 542] width 56 height 29
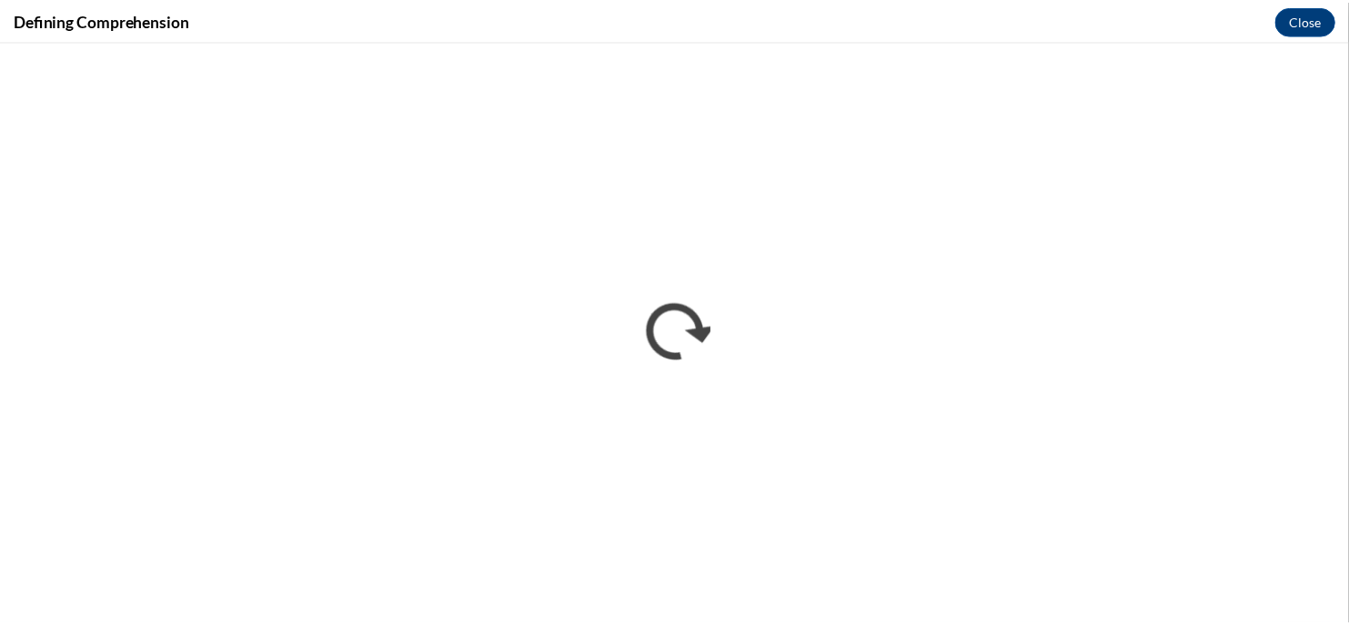
scroll to position [0, 0]
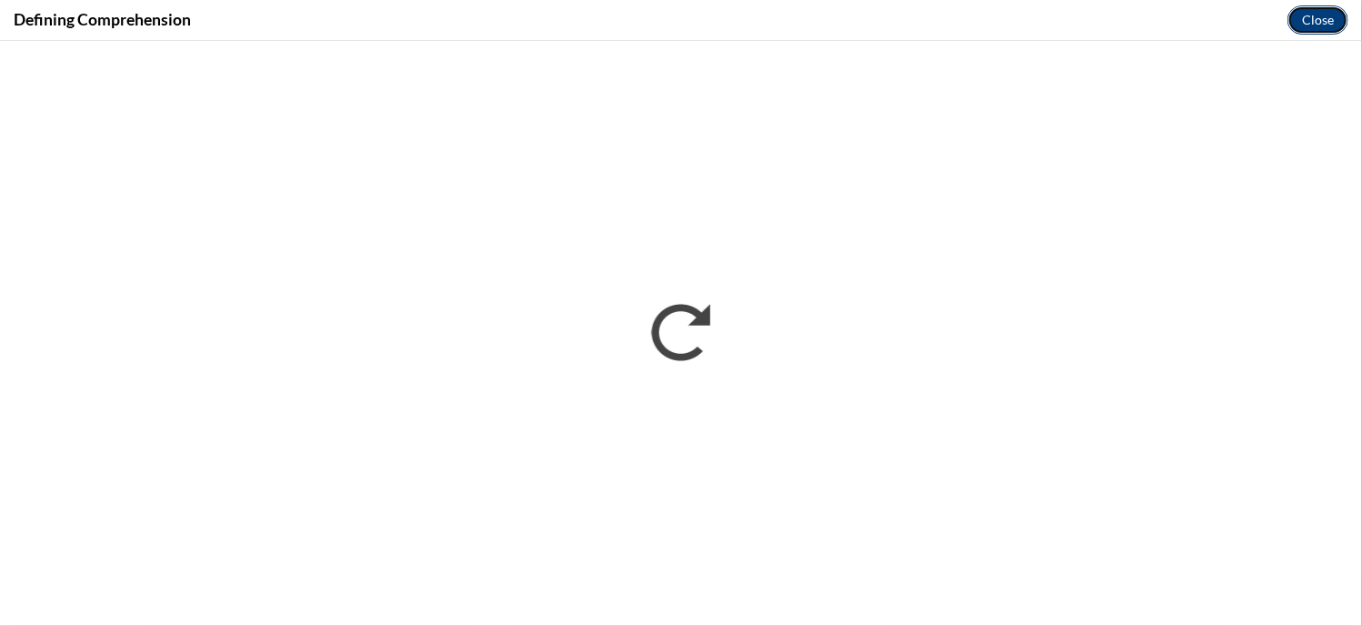
click at [1309, 15] on button "Close" at bounding box center [1318, 19] width 61 height 29
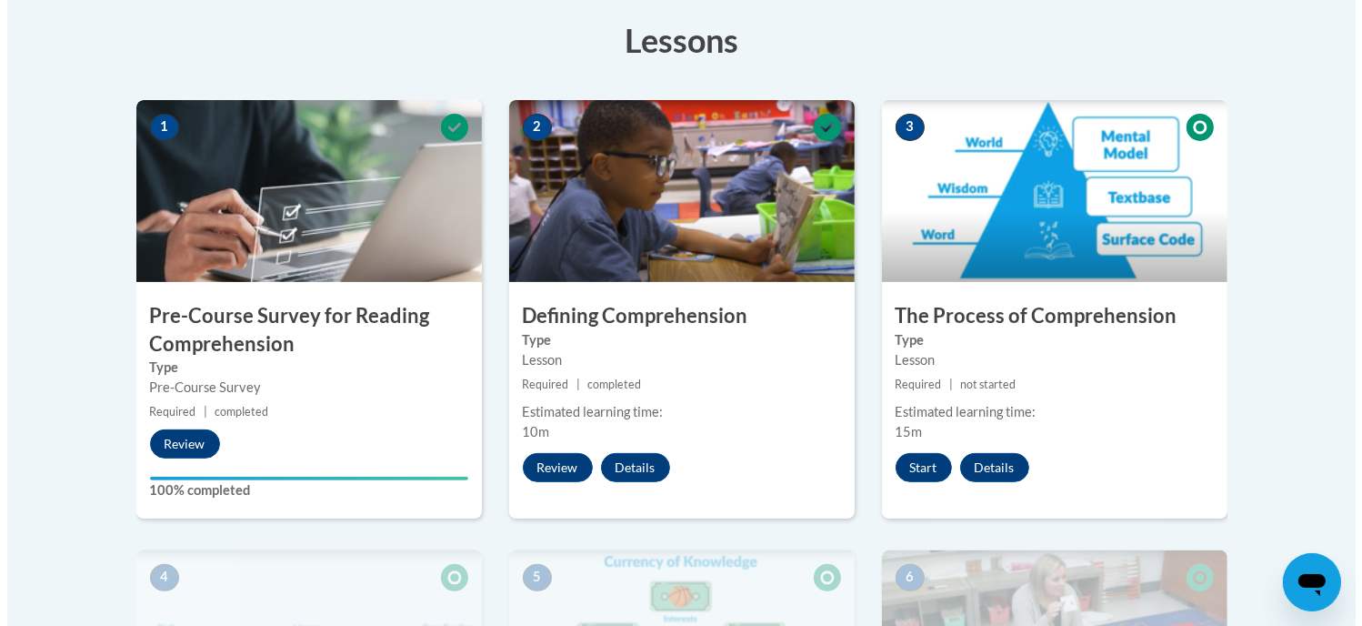
scroll to position [583, 0]
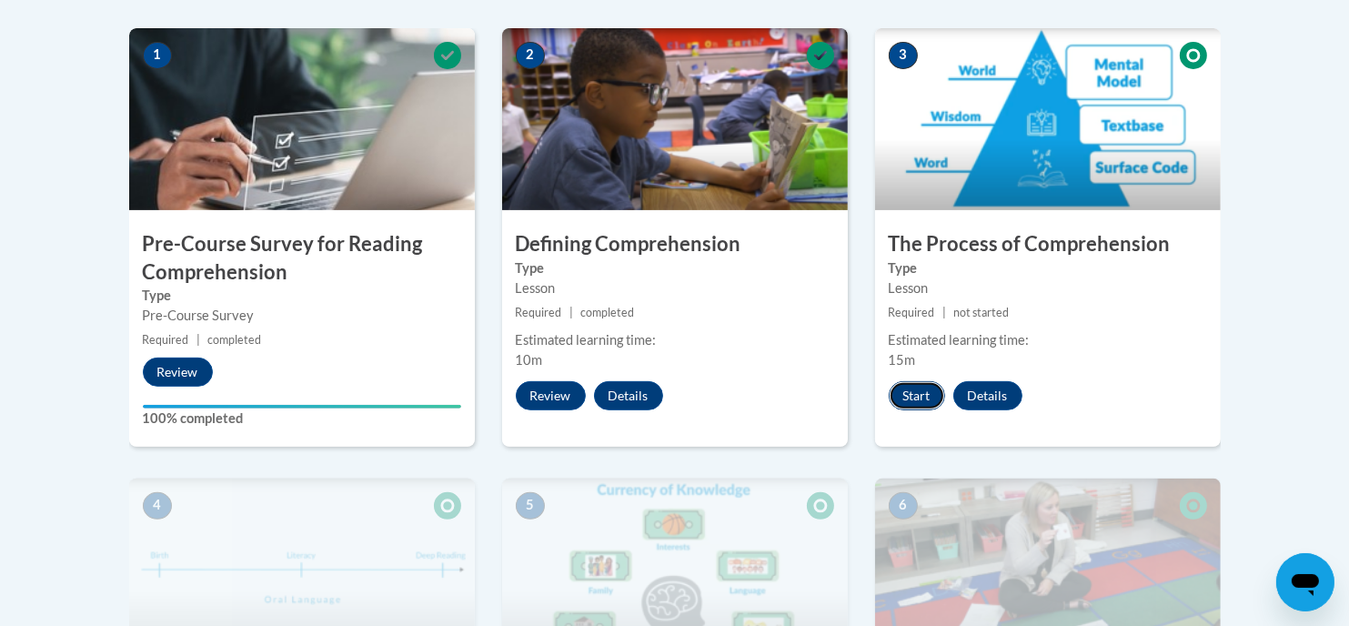
click at [916, 394] on button "Start" at bounding box center [917, 395] width 56 height 29
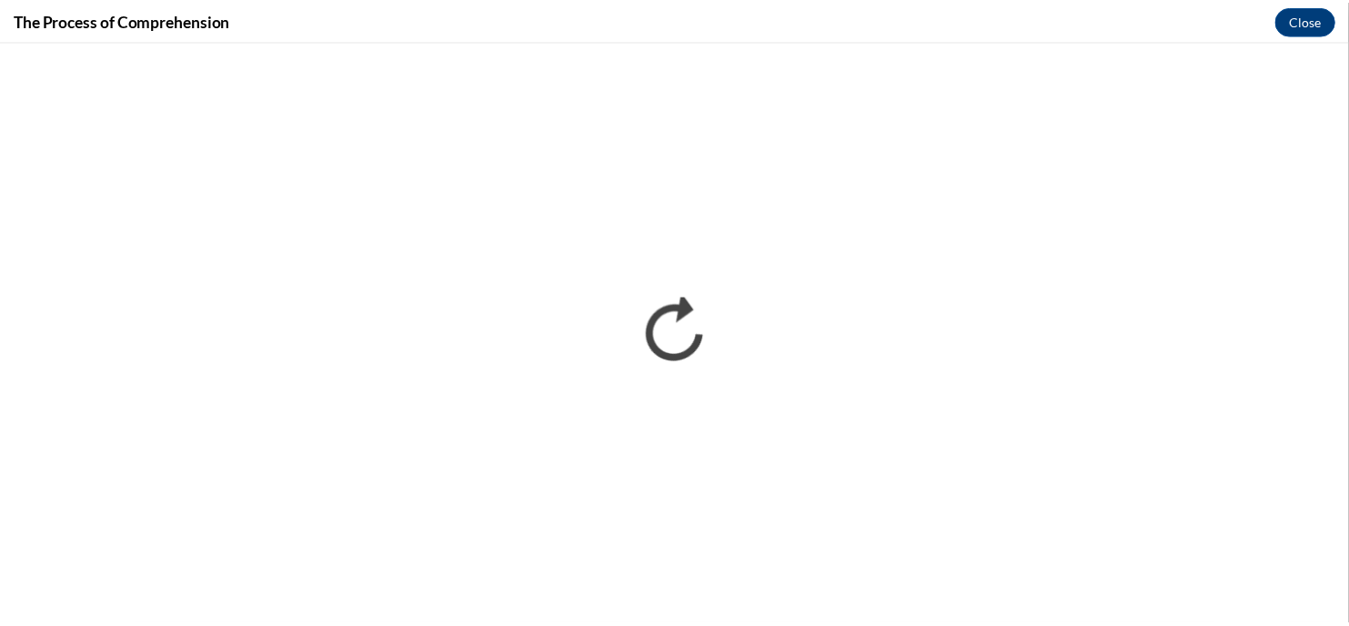
scroll to position [0, 0]
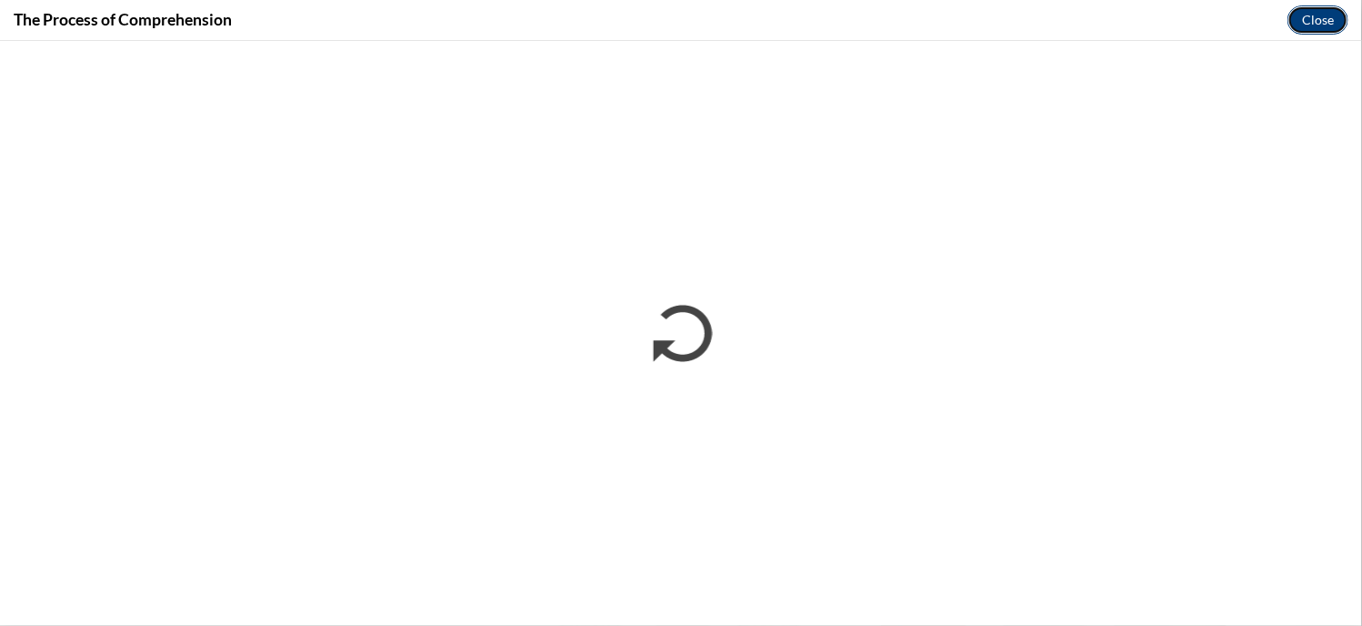
click at [1326, 17] on button "Close" at bounding box center [1318, 19] width 61 height 29
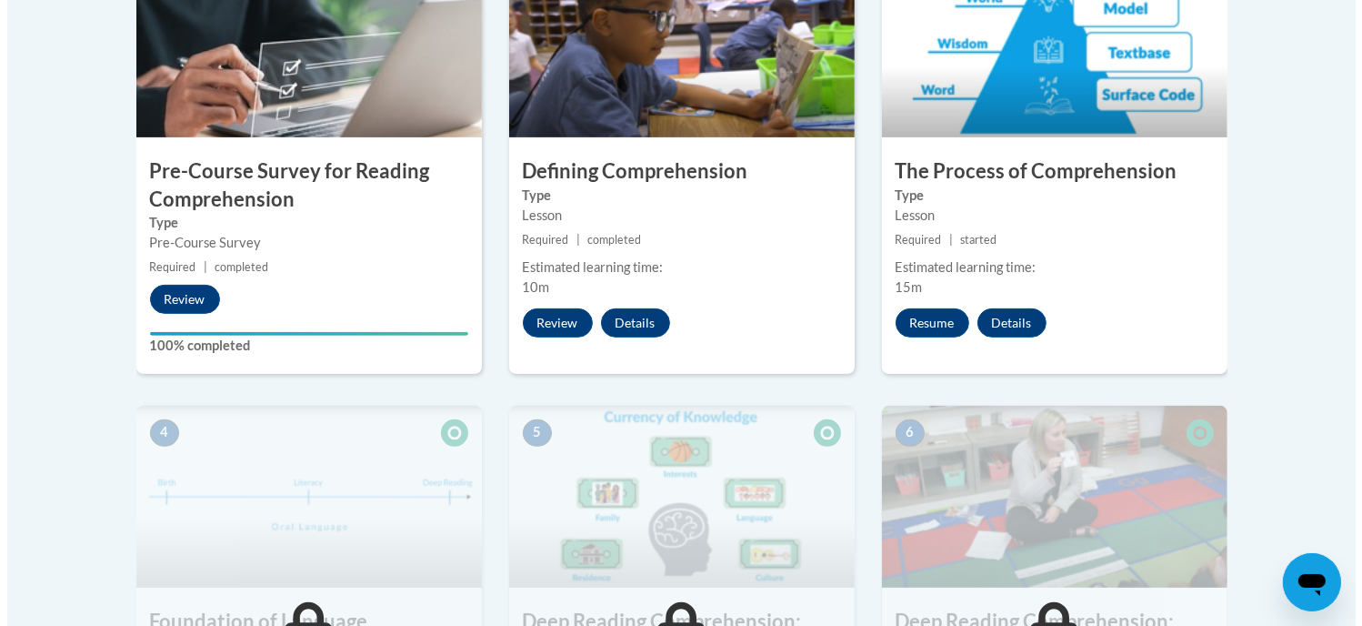
scroll to position [535, 0]
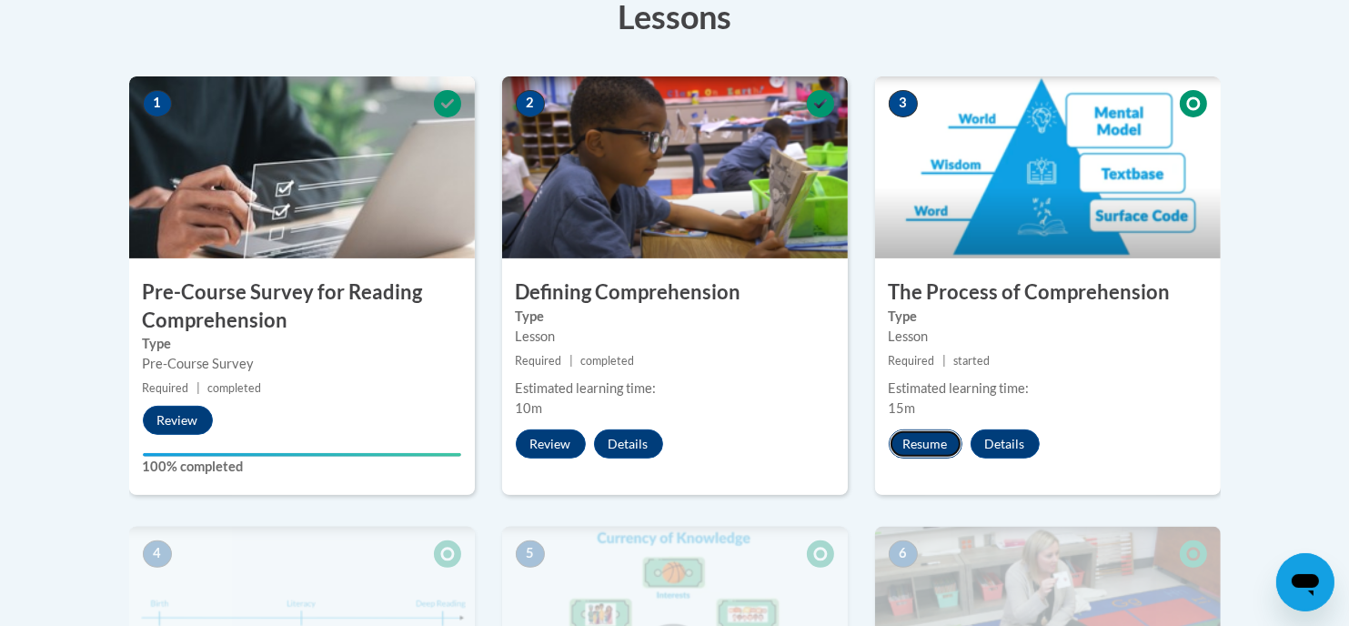
click at [928, 429] on button "Resume" at bounding box center [926, 443] width 74 height 29
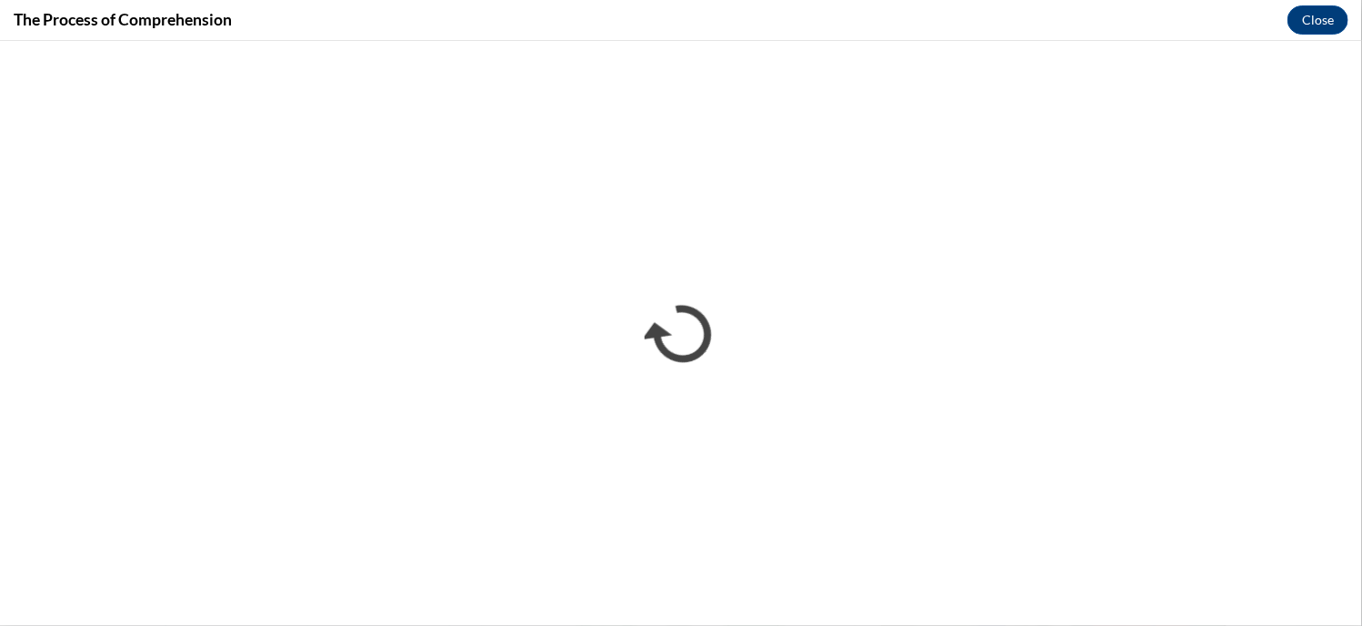
scroll to position [0, 0]
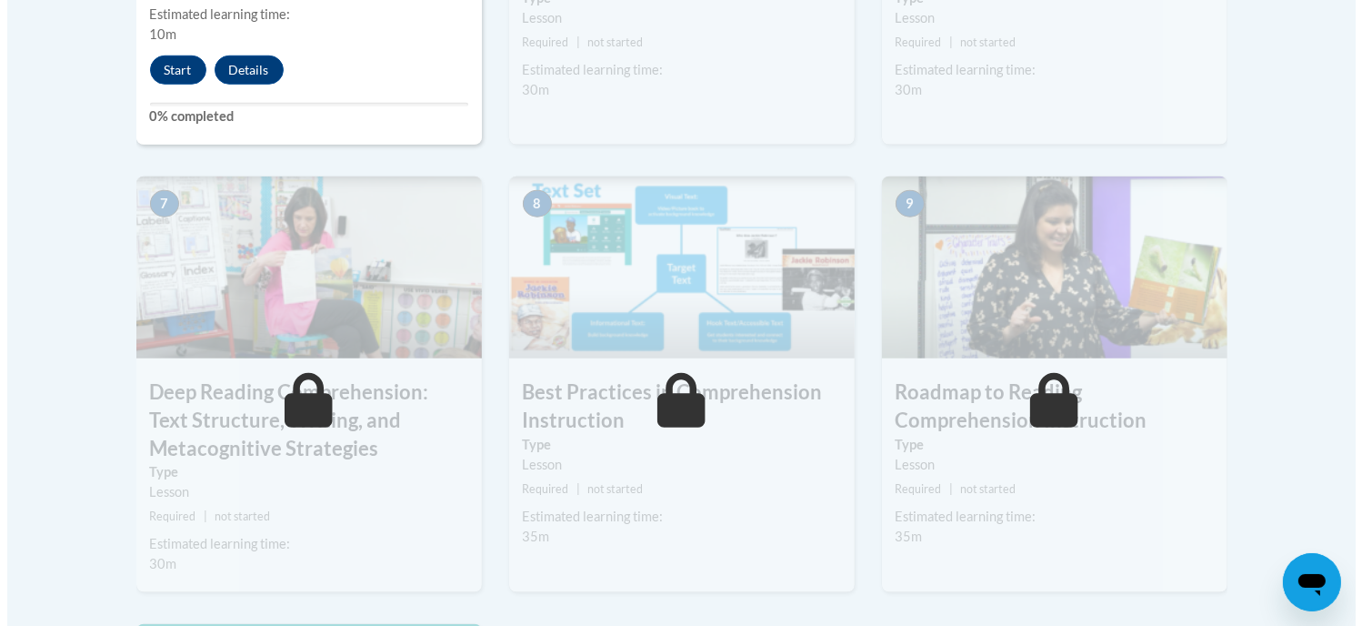
scroll to position [1431, 0]
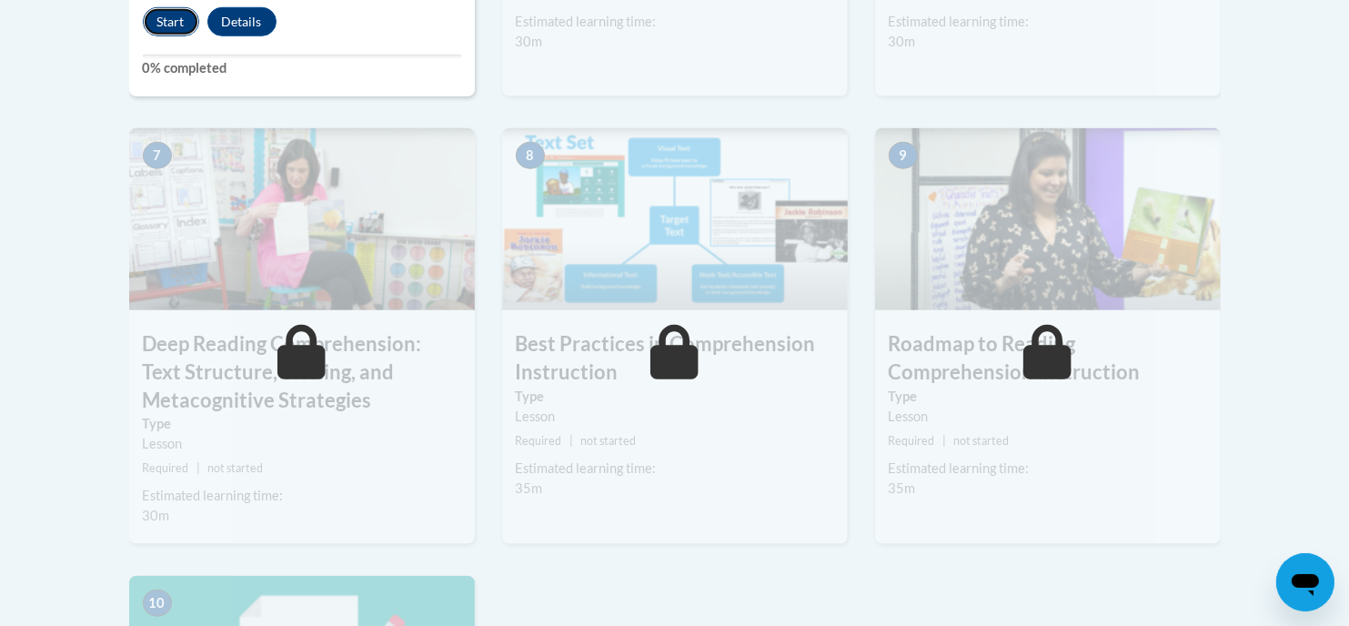
click at [175, 22] on button "Start" at bounding box center [171, 21] width 56 height 29
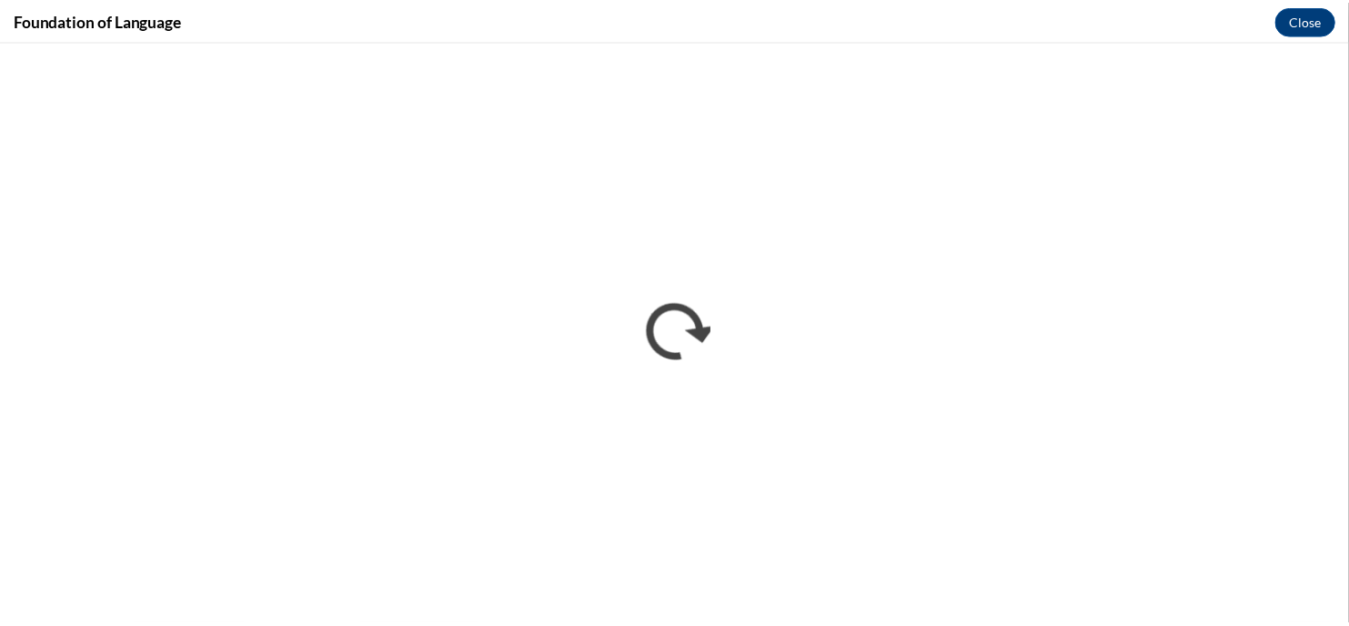
scroll to position [0, 0]
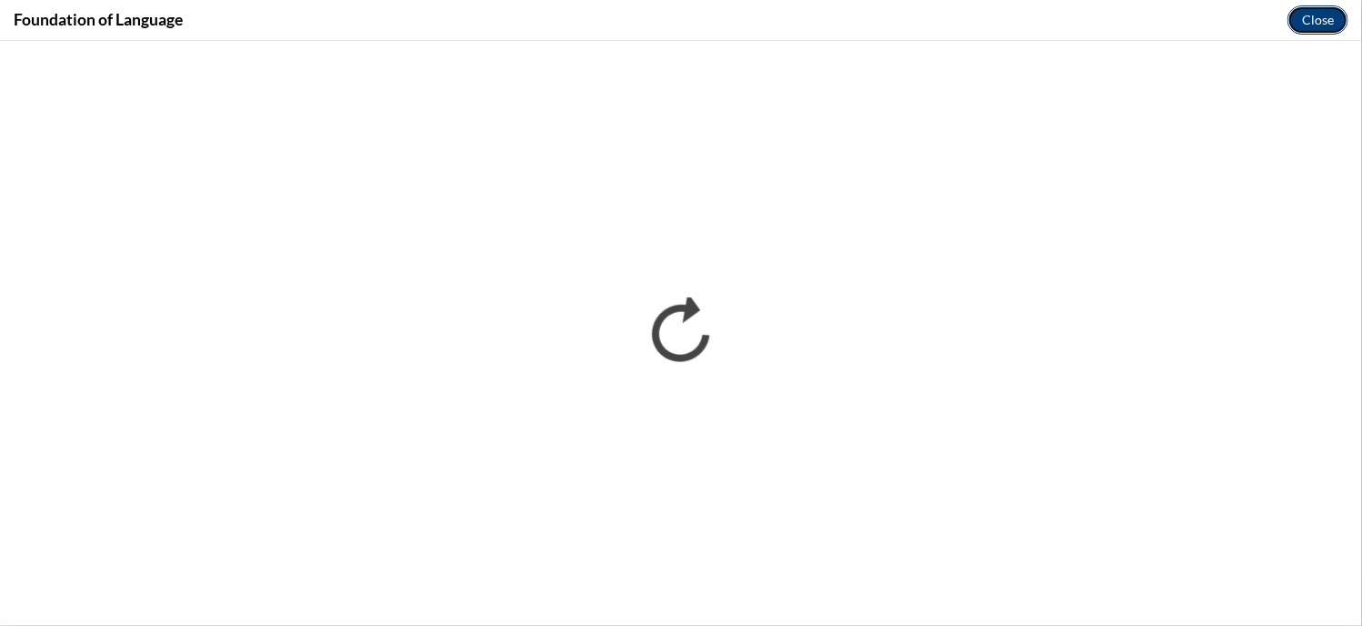
click at [1305, 22] on button "Close" at bounding box center [1318, 19] width 61 height 29
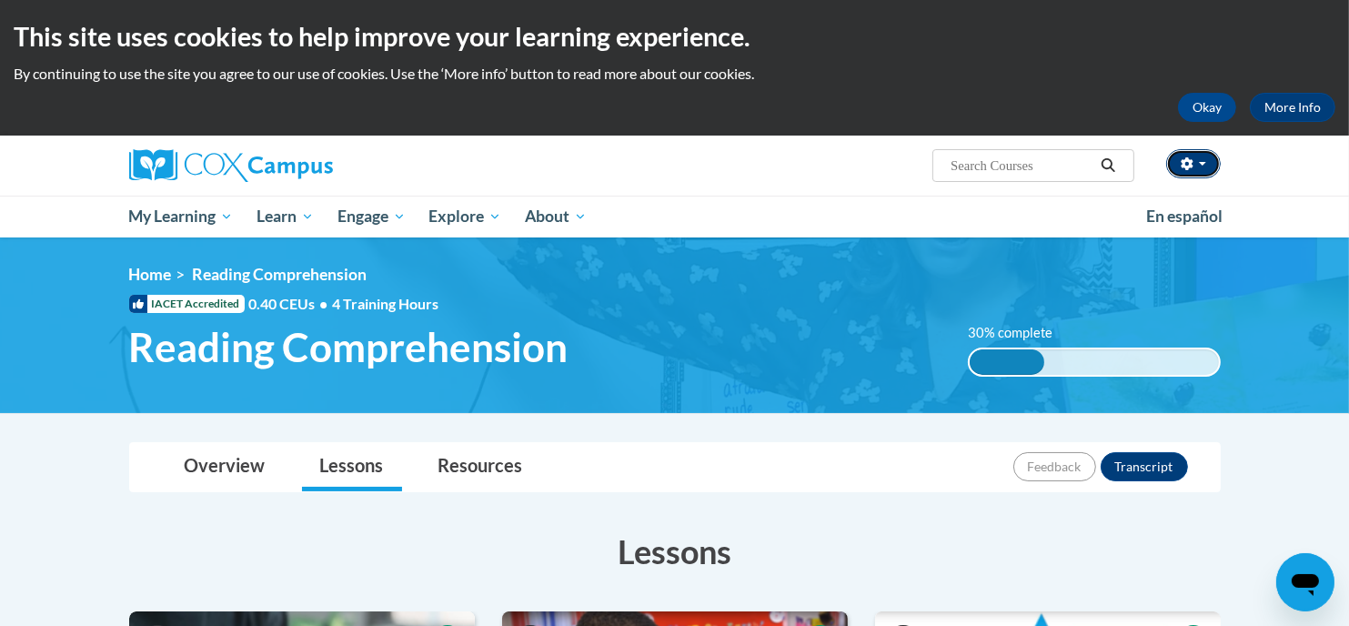
click at [1201, 162] on span "button" at bounding box center [1202, 164] width 7 height 4
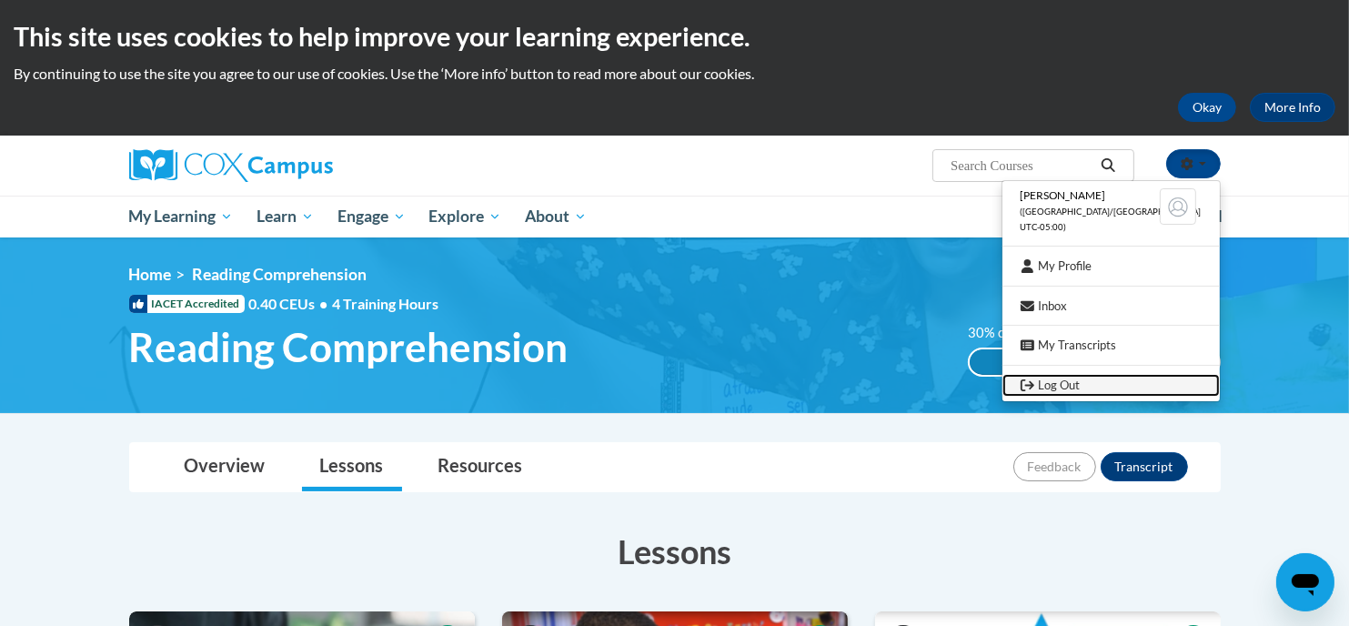
click at [1109, 384] on link "Log Out" at bounding box center [1110, 385] width 217 height 23
